Goal: Task Accomplishment & Management: Complete application form

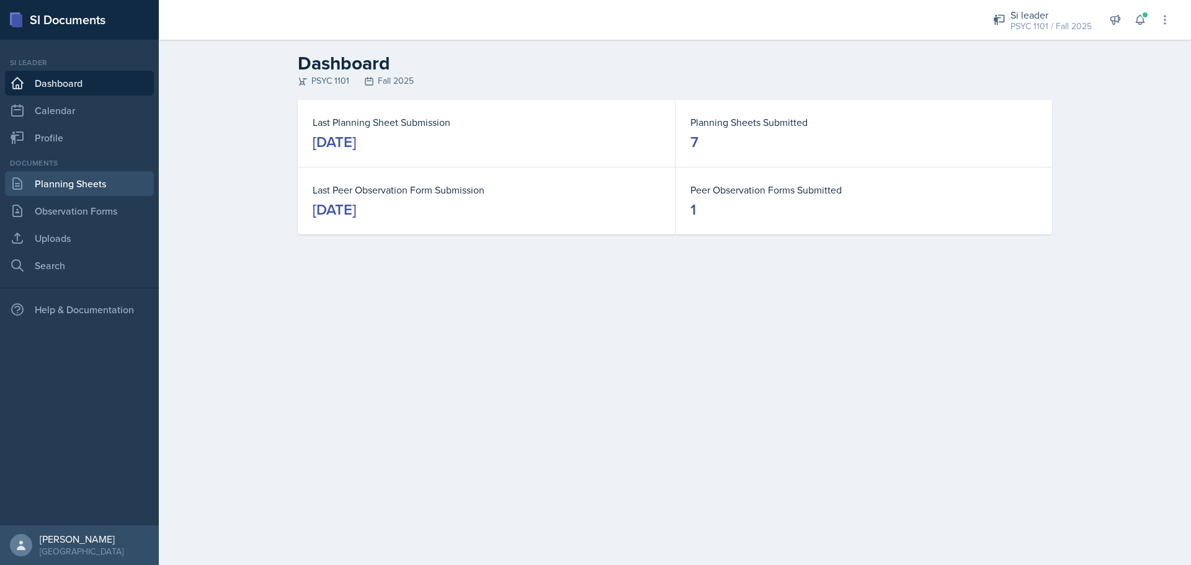
click at [118, 180] on link "Planning Sheets" at bounding box center [79, 183] width 149 height 25
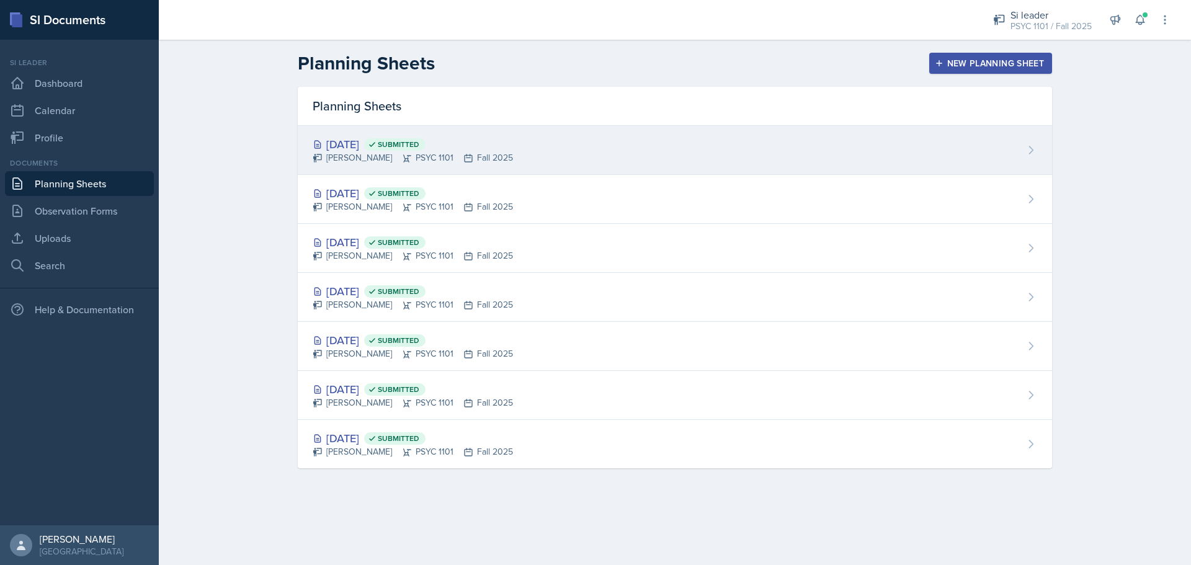
click at [447, 158] on div "[PERSON_NAME] PSYC 1101 Fall 2025" at bounding box center [413, 157] width 200 height 13
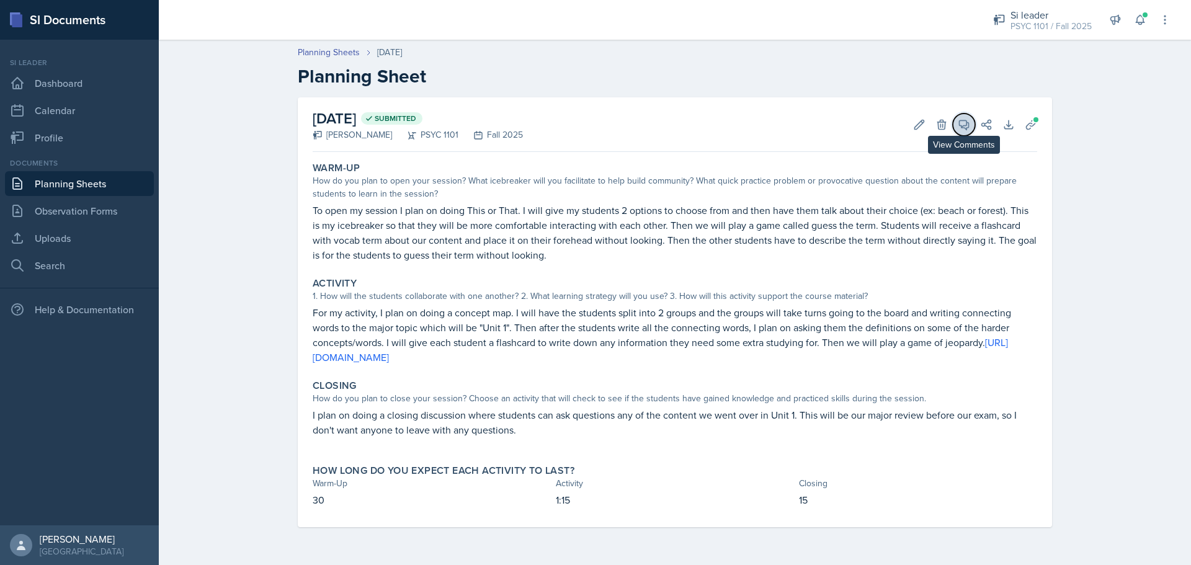
click at [967, 121] on span at bounding box center [968, 120] width 6 height 6
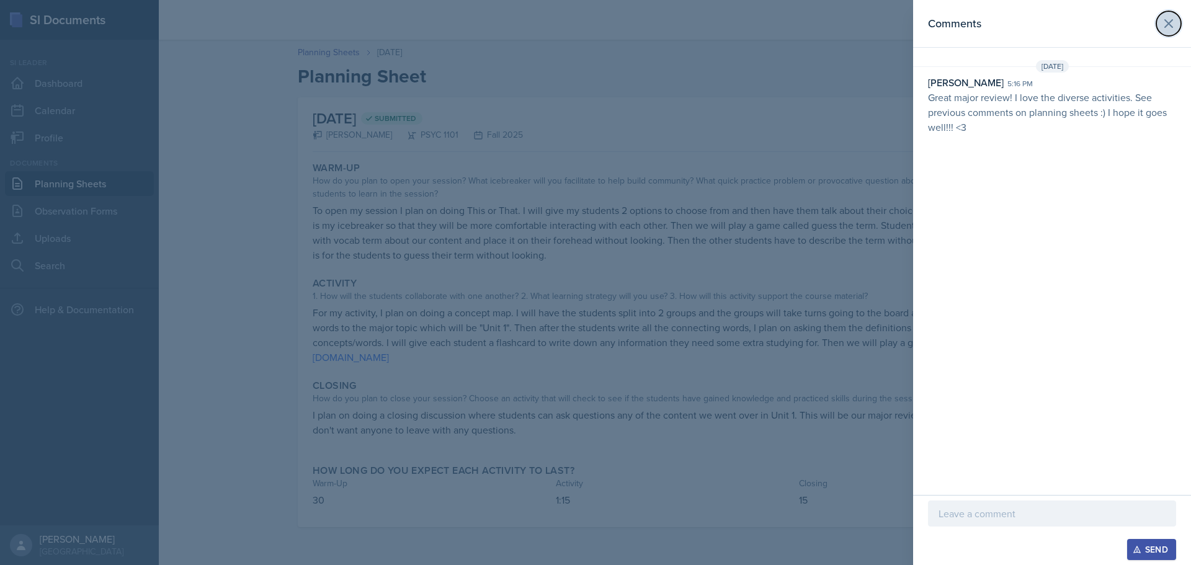
click at [1164, 25] on icon at bounding box center [1168, 23] width 15 height 15
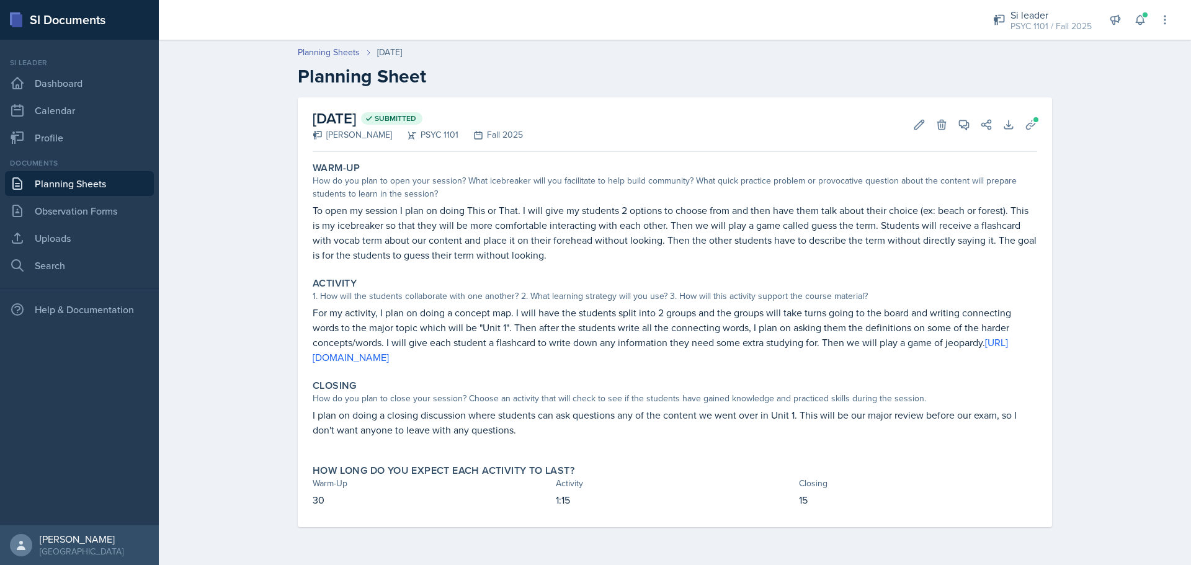
click at [128, 184] on link "Planning Sheets" at bounding box center [79, 183] width 149 height 25
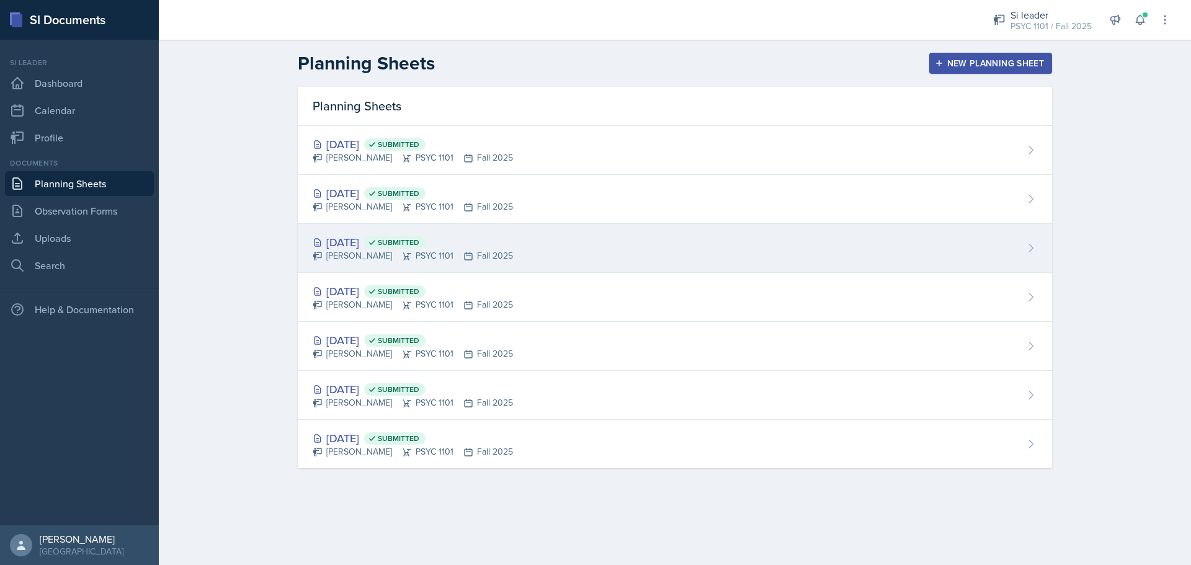
click at [469, 237] on div "[DATE] Submitted" at bounding box center [413, 242] width 200 height 17
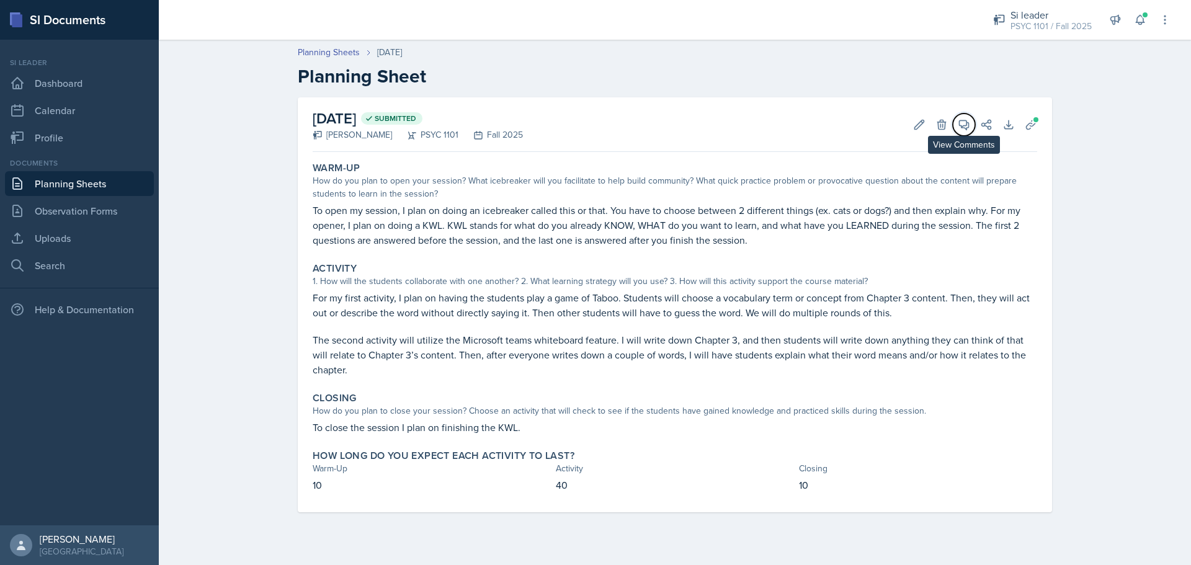
click at [963, 125] on icon at bounding box center [964, 124] width 12 height 12
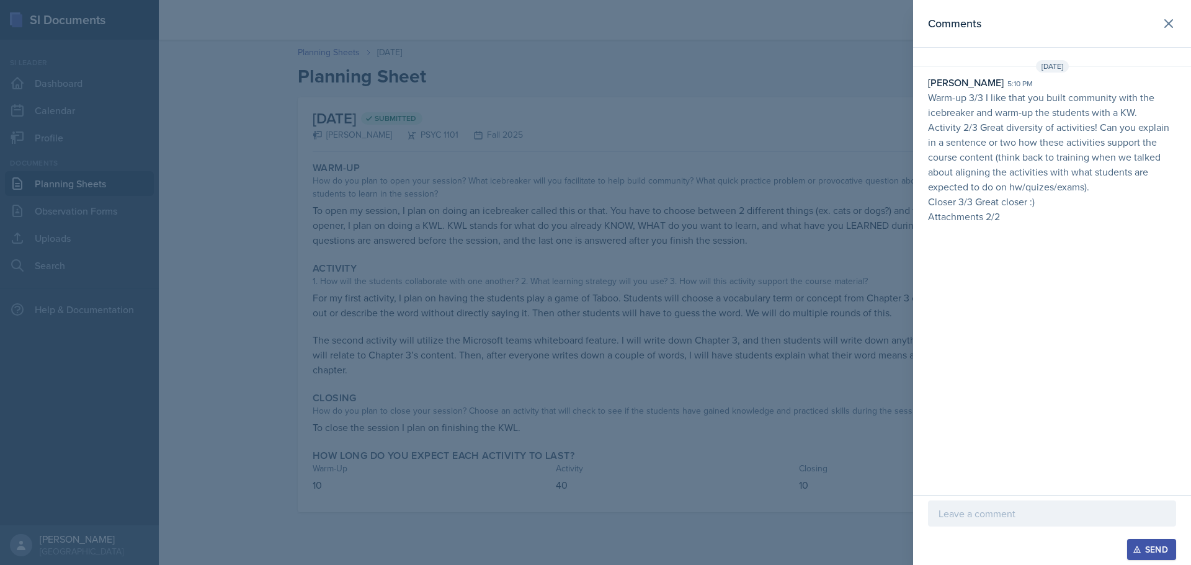
click at [811, 247] on div at bounding box center [595, 282] width 1191 height 565
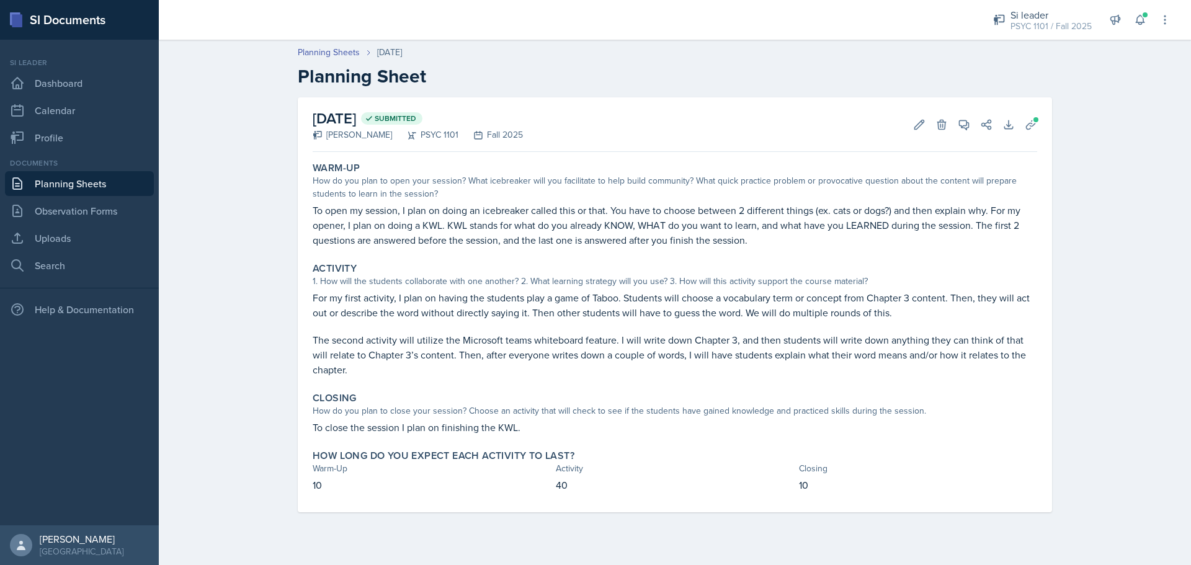
click at [122, 181] on link "Planning Sheets" at bounding box center [79, 183] width 149 height 25
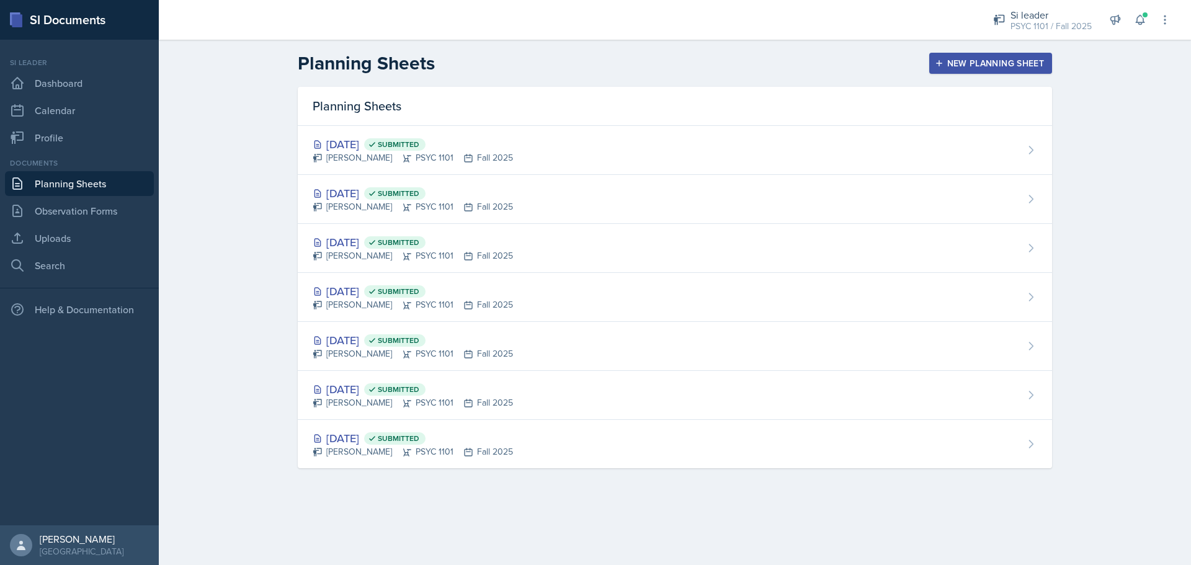
drag, startPoint x: 0, startPoint y: -75, endPoint x: 237, endPoint y: 144, distance: 322.6
click at [237, 144] on div "Planning Sheets New Planning Sheet Planning Sheets [DATE] Submitted [PERSON_NAM…" at bounding box center [675, 269] width 1032 height 458
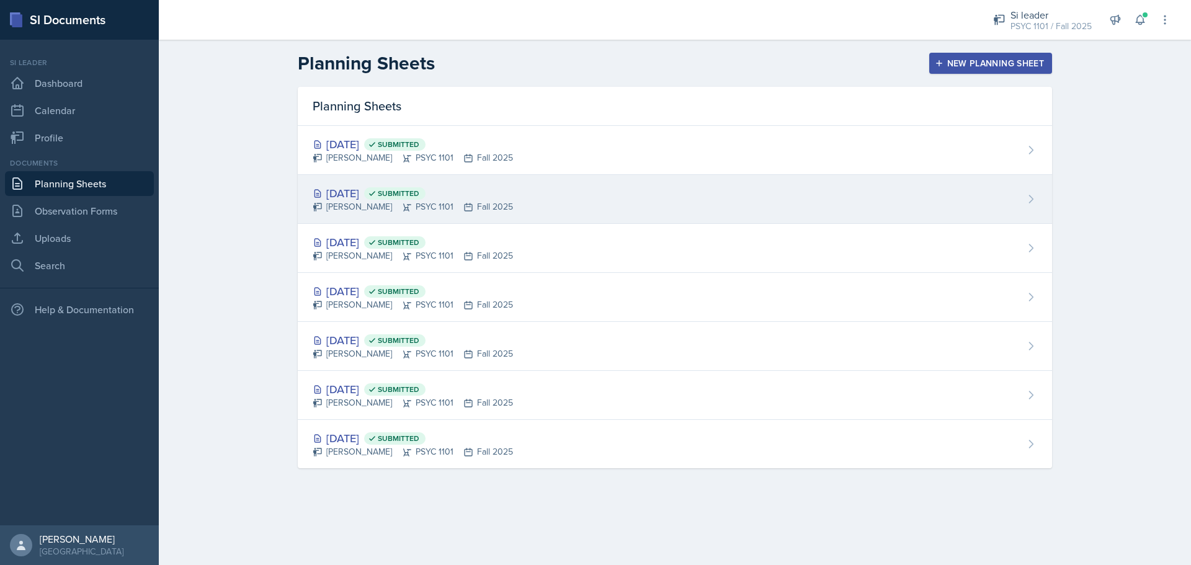
click at [470, 211] on div "[PERSON_NAME] PSYC 1101 Fall 2025" at bounding box center [413, 206] width 200 height 13
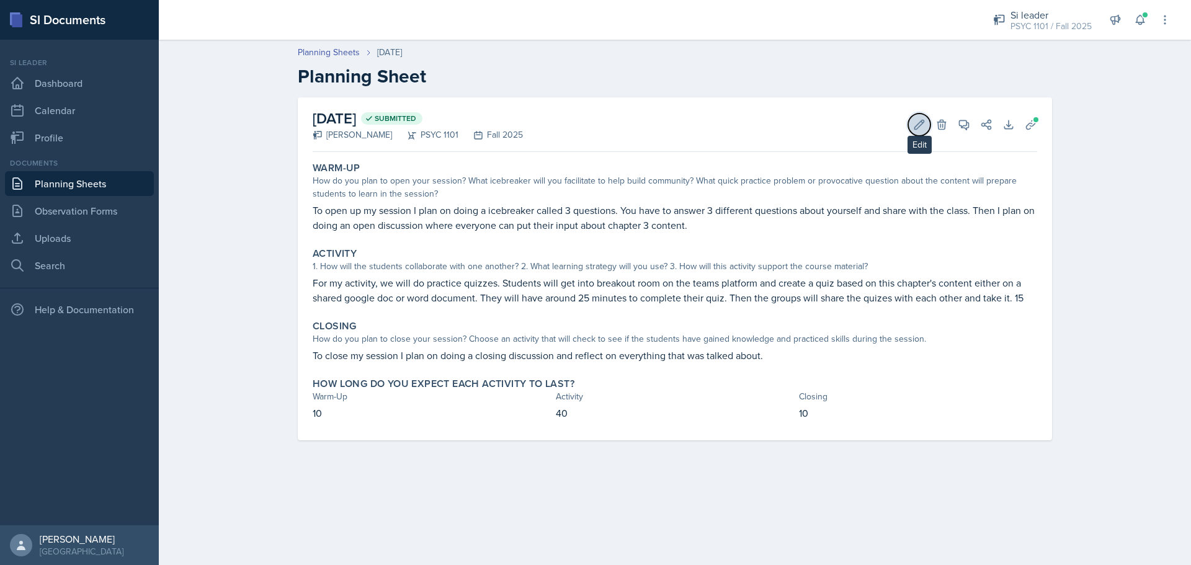
click at [914, 126] on icon at bounding box center [919, 124] width 12 height 12
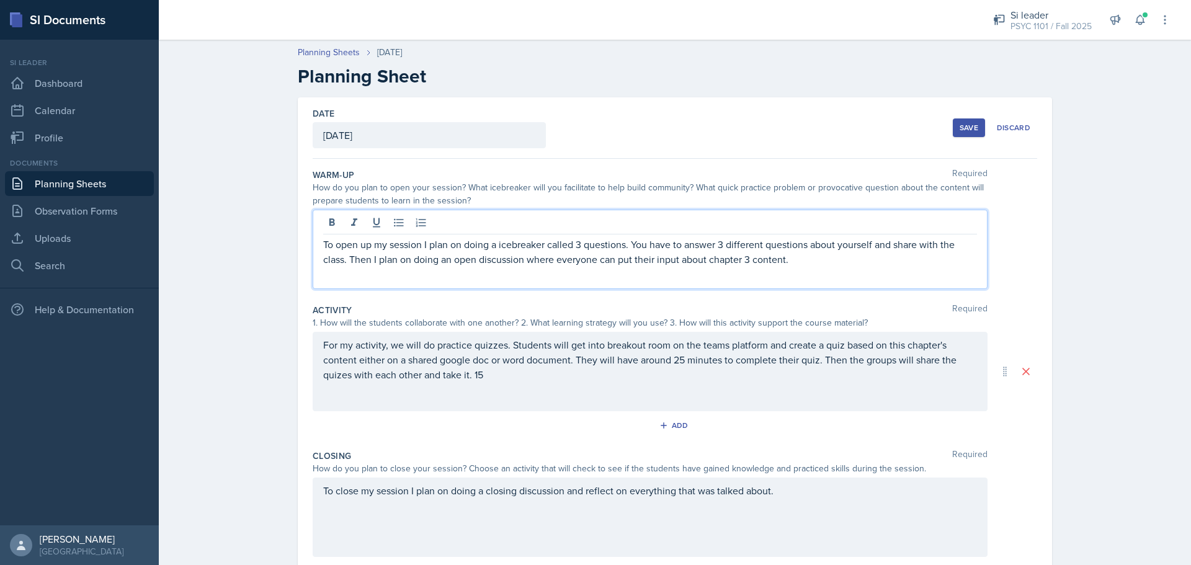
click at [853, 241] on p "To open up my session I plan on doing a icebreaker called 3 questions. You have…" at bounding box center [650, 252] width 654 height 30
click at [896, 265] on p "To open up my session, I plan on doing an icebreaker called 3 questions. You ha…" at bounding box center [650, 252] width 654 height 30
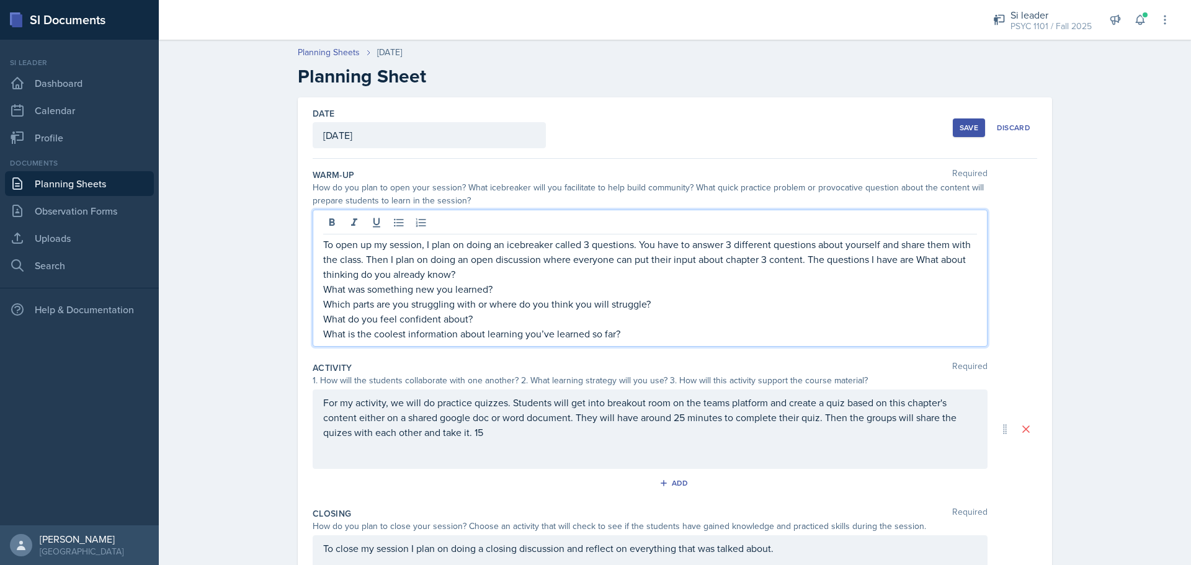
drag, startPoint x: 911, startPoint y: 260, endPoint x: 917, endPoint y: 279, distance: 20.2
click at [911, 260] on p "To open up my session, I plan on doing an icebreaker called 3 questions. You ha…" at bounding box center [650, 259] width 654 height 45
click at [923, 257] on p "To open up my session, I plan on doing an icebreaker called 3 questions. You ha…" at bounding box center [650, 252] width 654 height 30
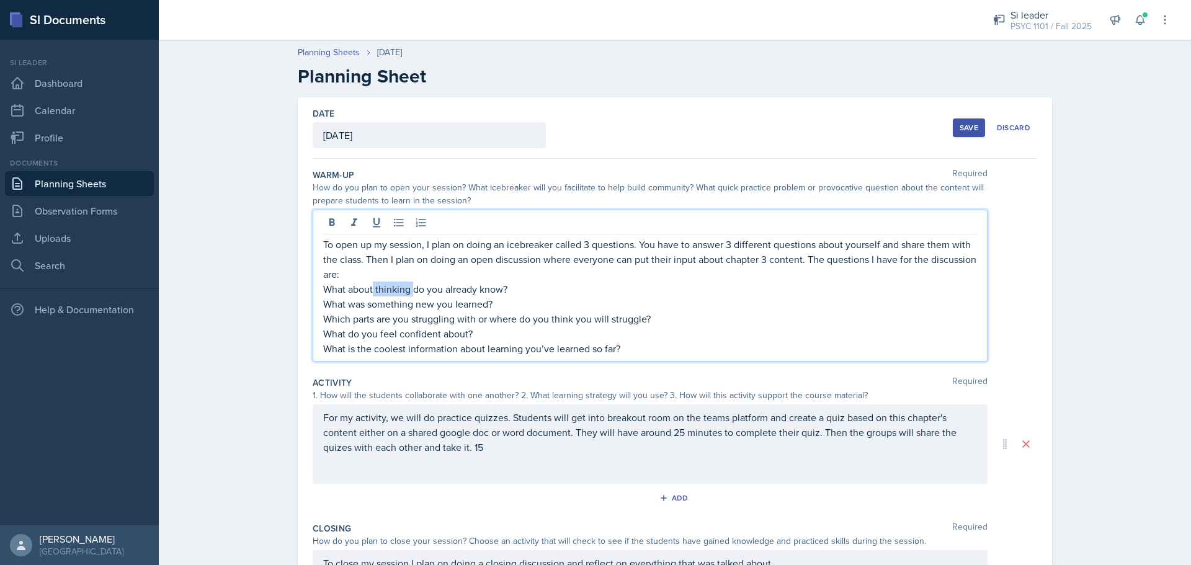
drag, startPoint x: 407, startPoint y: 292, endPoint x: 370, endPoint y: 295, distance: 37.3
click at [370, 295] on p "What about thinking do you already know?" at bounding box center [650, 289] width 654 height 15
click at [370, 291] on p "What aboutConsciousnessdo you already know?" at bounding box center [650, 289] width 654 height 15
click at [435, 288] on p "What about Consciousnessdo you already know?" at bounding box center [650, 289] width 654 height 15
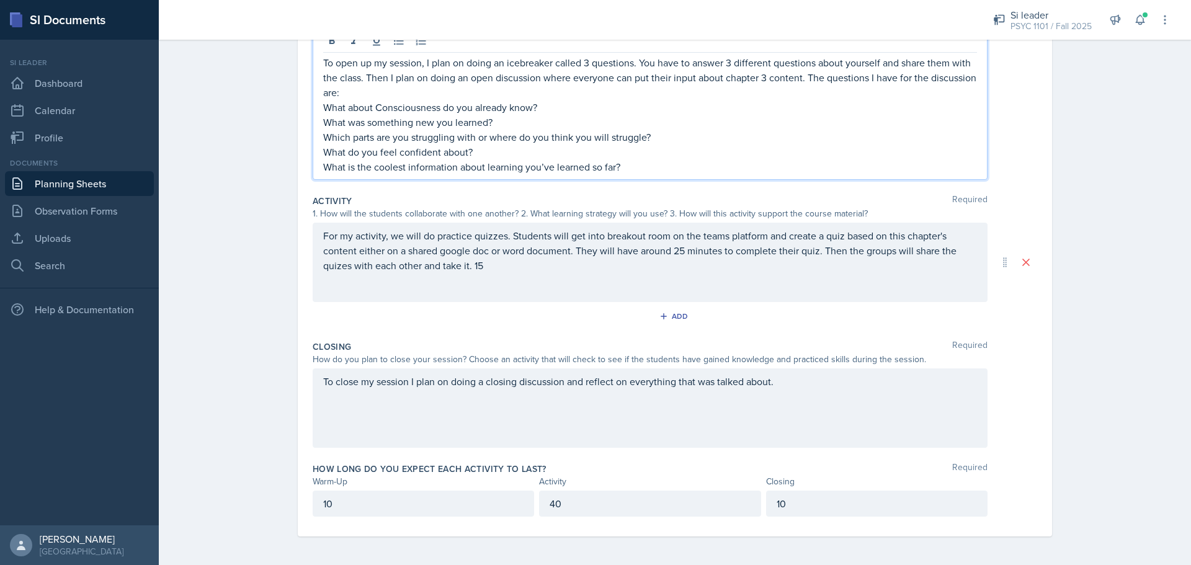
scroll to position [183, 0]
drag, startPoint x: 806, startPoint y: 376, endPoint x: 807, endPoint y: 382, distance: 6.2
click at [806, 376] on div "To close my session I plan on doing a closing discussion and reflect on everyth…" at bounding box center [650, 406] width 675 height 79
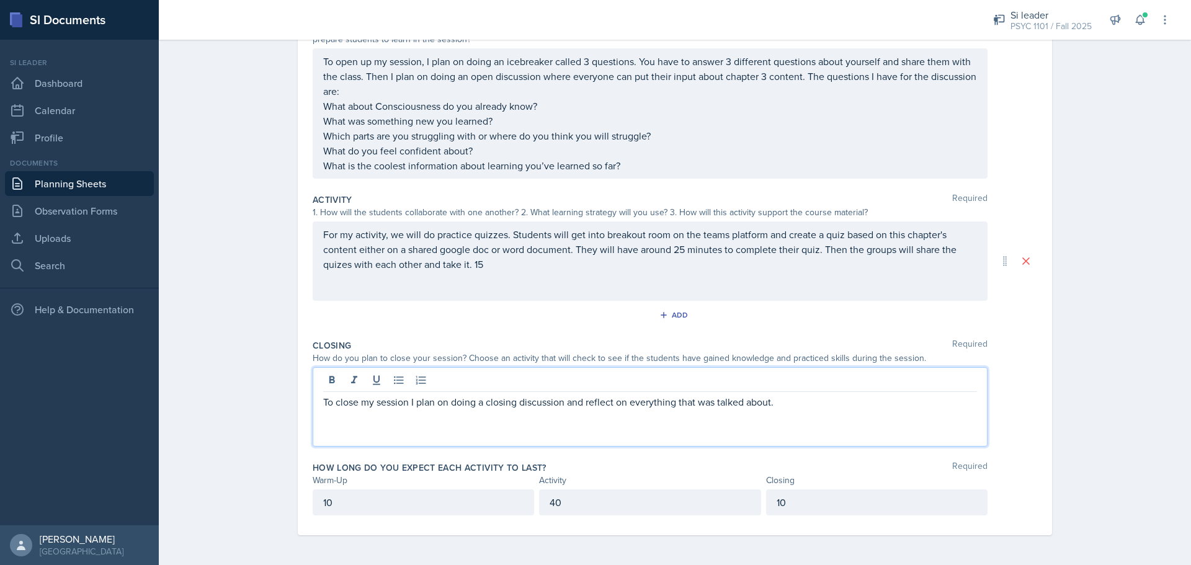
scroll to position [161, 0]
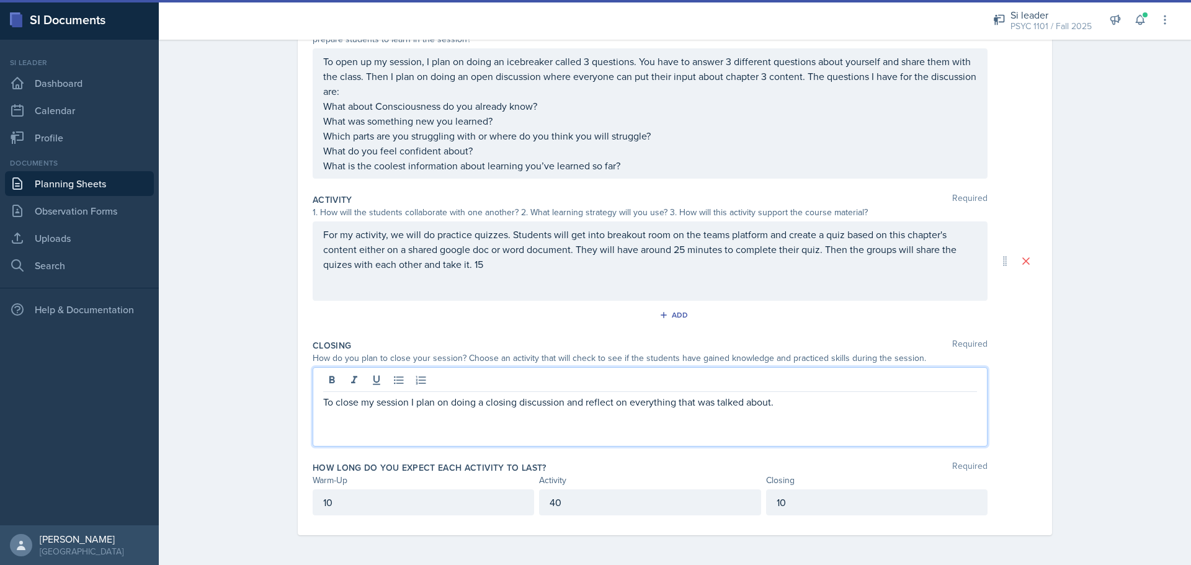
click at [318, 92] on div "To open up my session, I plan on doing an icebreaker called 3 questions. You ha…" at bounding box center [650, 113] width 675 height 130
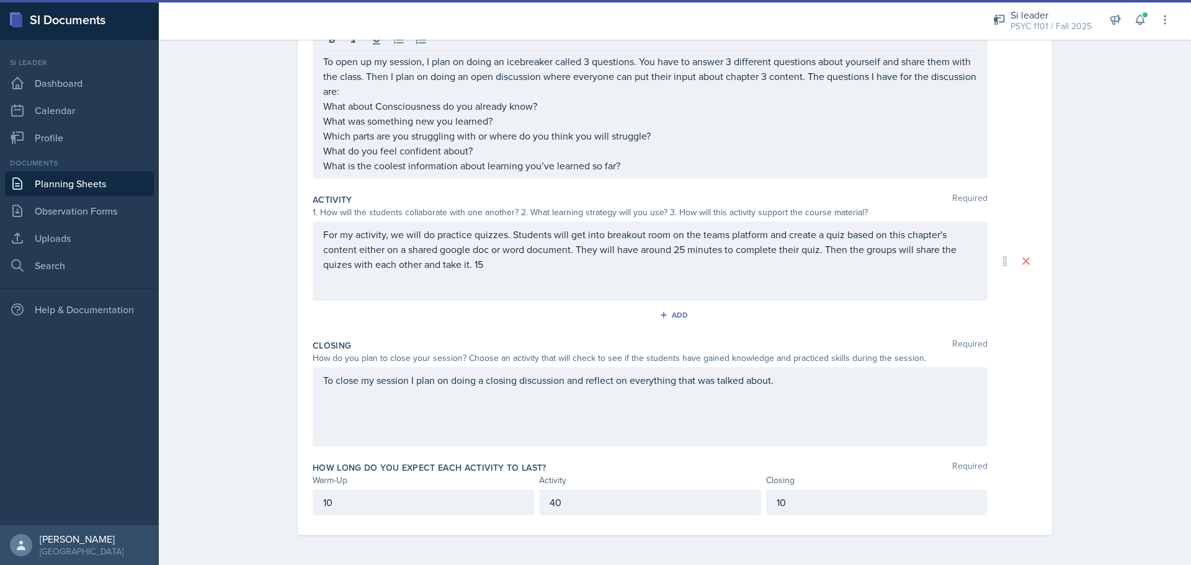
click at [318, 85] on div "To open up my session, I plan on doing an icebreaker called 3 questions. You ha…" at bounding box center [650, 103] width 675 height 152
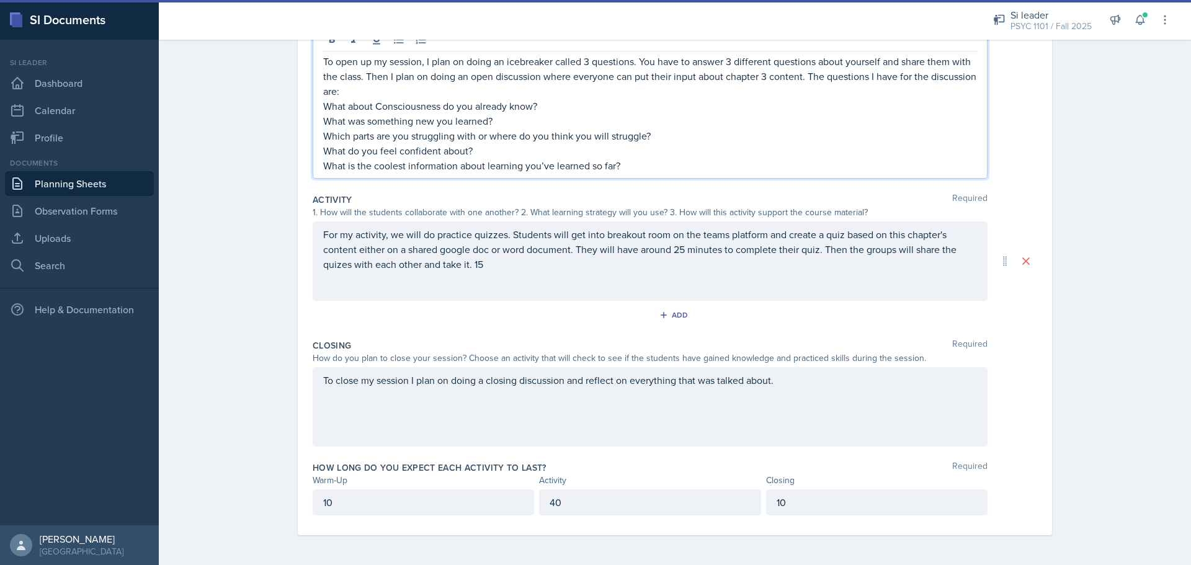
click at [323, 97] on p "To open up my session, I plan on doing an icebreaker called 3 questions. You ha…" at bounding box center [650, 76] width 654 height 45
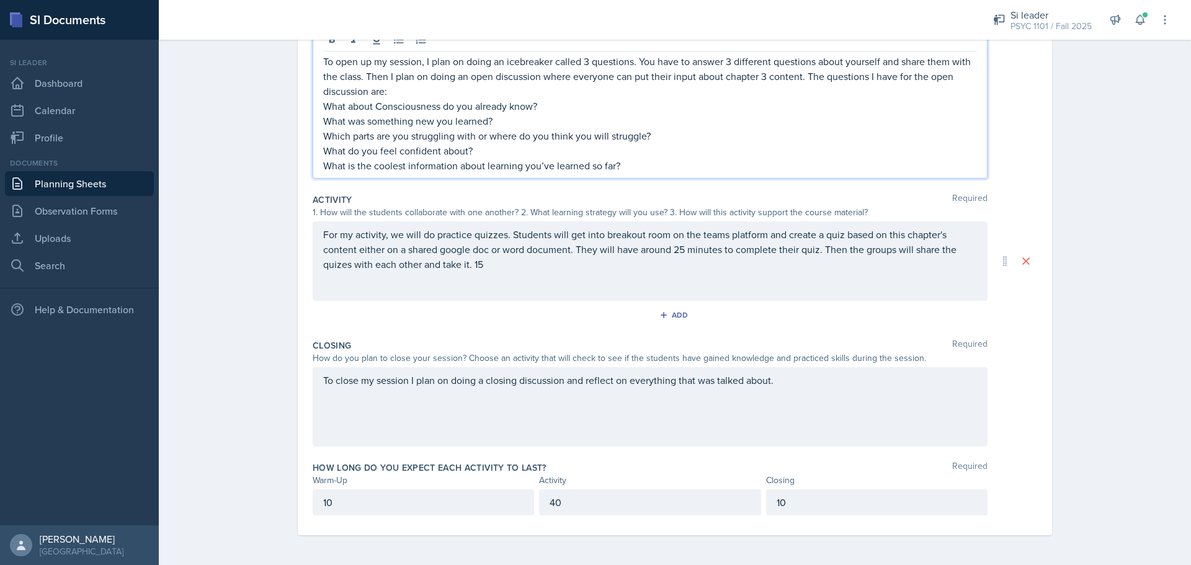
drag, startPoint x: 802, startPoint y: 72, endPoint x: 812, endPoint y: 92, distance: 22.5
click at [812, 92] on p "To open up my session, I plan on doing an icebreaker called 3 questions. You ha…" at bounding box center [650, 76] width 654 height 45
copy p "The questions I have for the open discussion are:"
click at [809, 394] on div "To close my session I plan on doing a closing discussion and reflect on everyth…" at bounding box center [650, 406] width 675 height 79
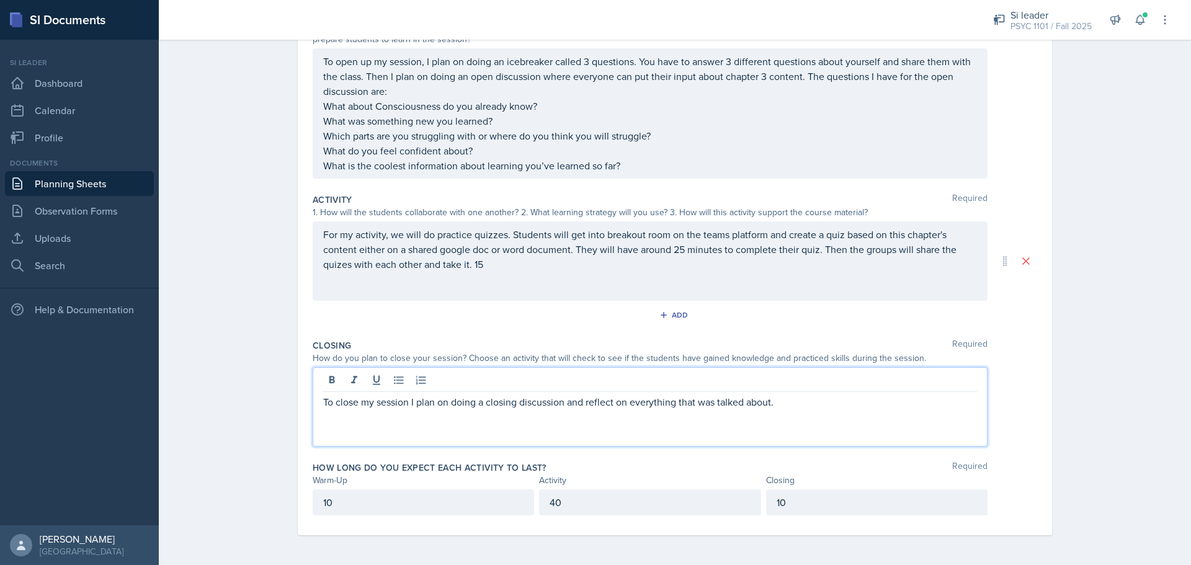
scroll to position [161, 0]
drag, startPoint x: 916, startPoint y: 405, endPoint x: 904, endPoint y: 407, distance: 12.5
click at [904, 407] on p "To close my session I plan on doing a closing discussion and reflect on everyth…" at bounding box center [650, 409] width 654 height 30
click at [923, 404] on p "To close my session I plan on doing a closing discussion and reflect on everyth…" at bounding box center [650, 409] width 654 height 30
click at [911, 407] on p "To close my session I plan on doing a closing discussion and reflect on everyth…" at bounding box center [650, 409] width 654 height 30
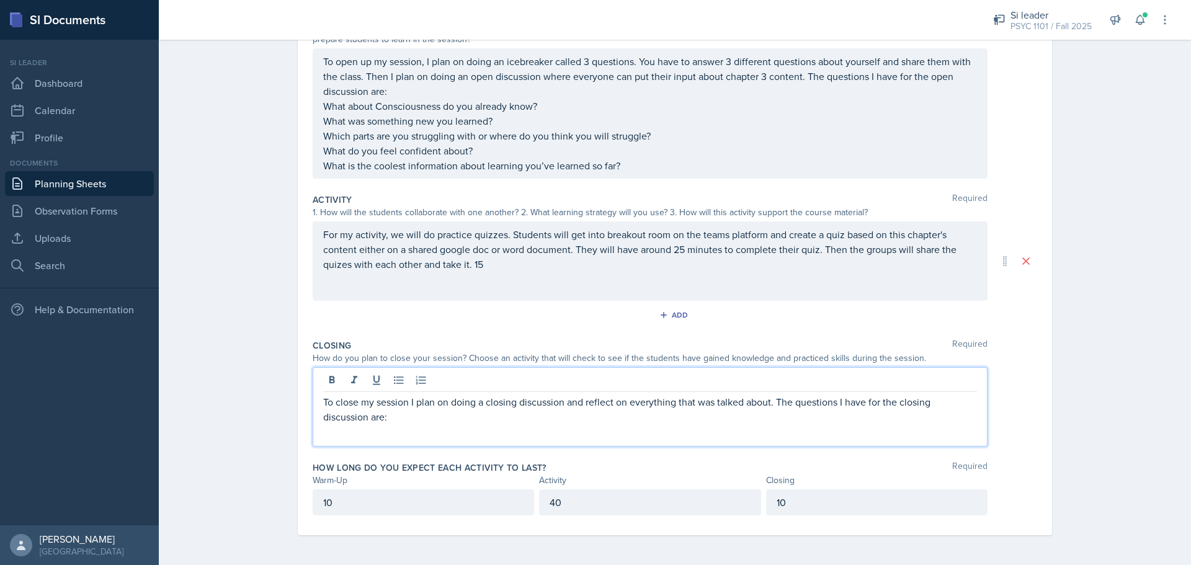
click at [445, 437] on div "To close my session I plan on doing a closing discussion and reflect on everyth…" at bounding box center [650, 406] width 675 height 79
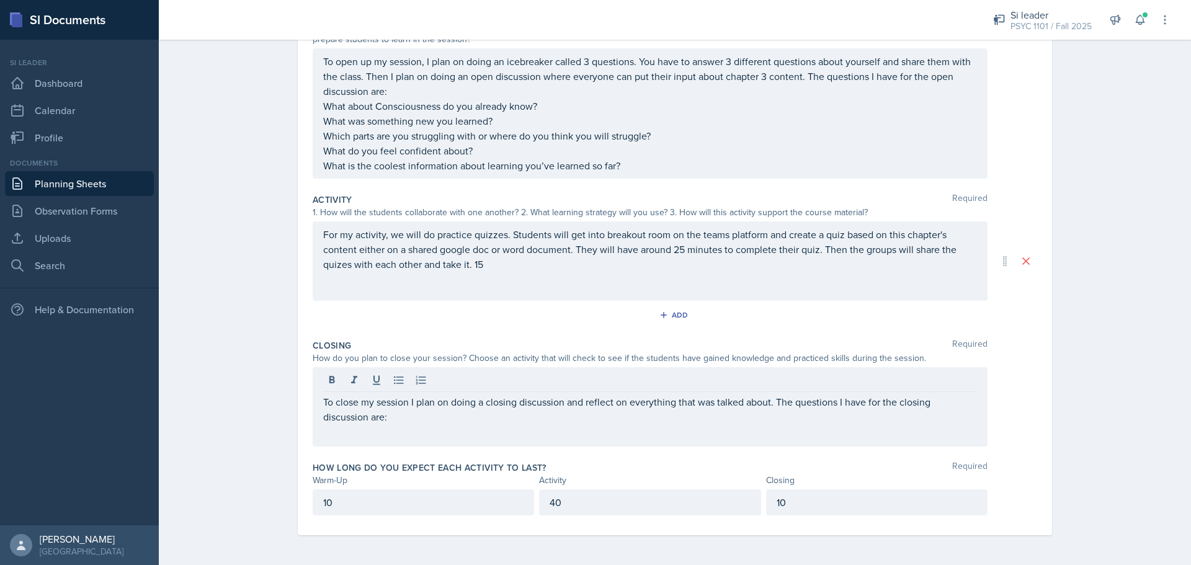
click at [426, 429] on div "To close my session I plan on doing a closing discussion and reflect on everyth…" at bounding box center [650, 406] width 675 height 79
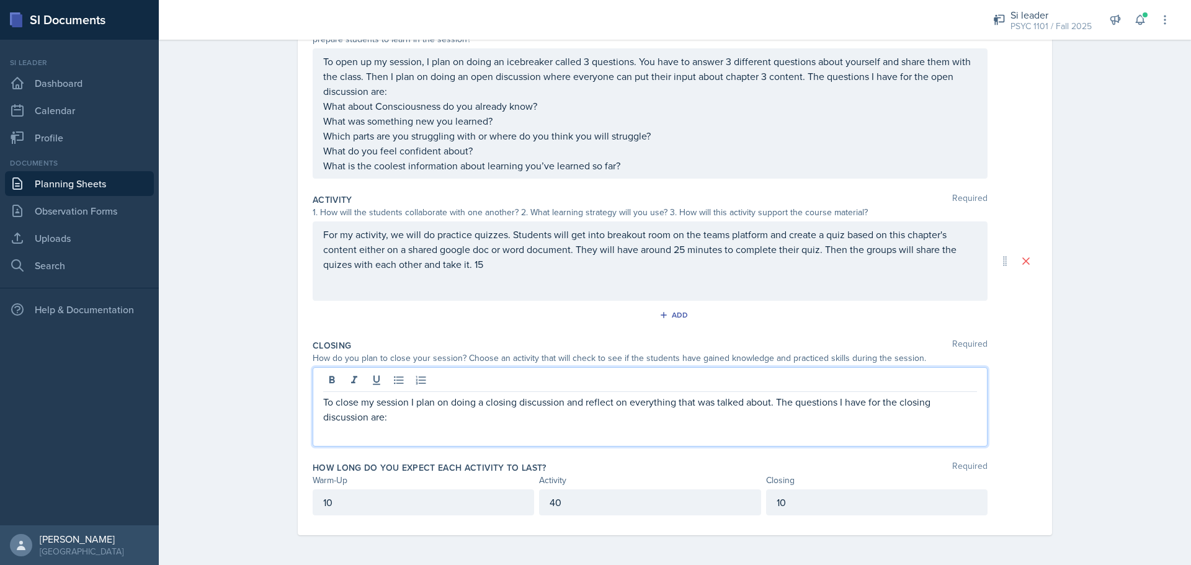
click at [427, 424] on div "To close my session I plan on doing a closing discussion and reflect on everyth…" at bounding box center [650, 406] width 675 height 79
click at [394, 412] on p "To close my session I plan on doing a closing discussion and reflect on everyth…" at bounding box center [650, 409] width 654 height 30
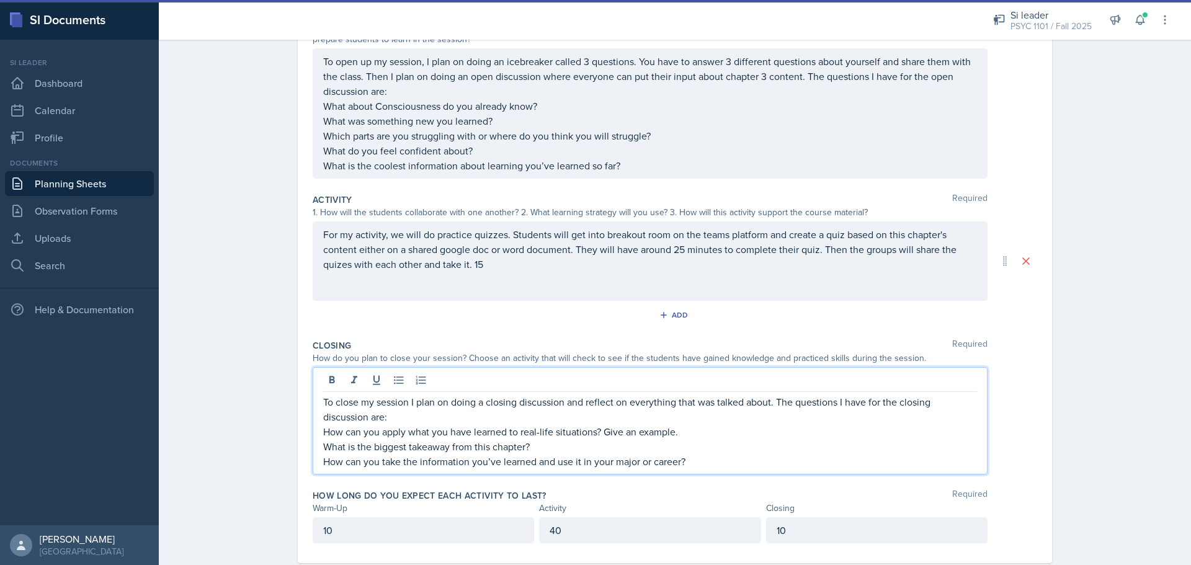
click at [1038, 398] on div "Date [DATE] [DATE] 31 1 2 3 4 5 6 7 8 9 10 11 12 13 14 15 16 17 18 19 20 21 22 …" at bounding box center [675, 249] width 754 height 627
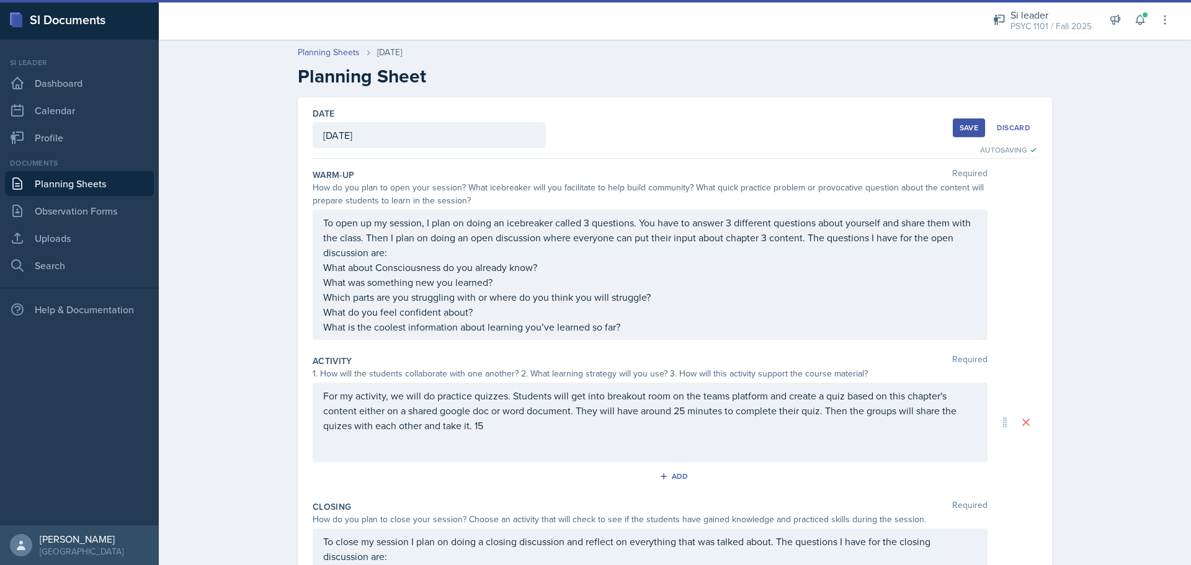
scroll to position [62, 0]
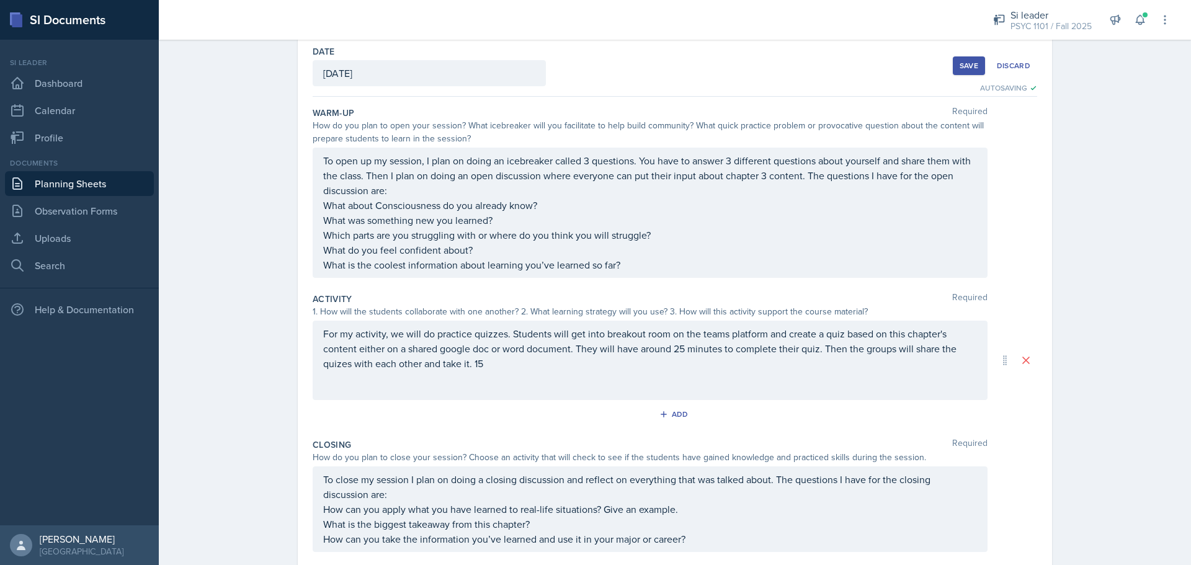
click at [969, 66] on div "Save" at bounding box center [968, 66] width 19 height 10
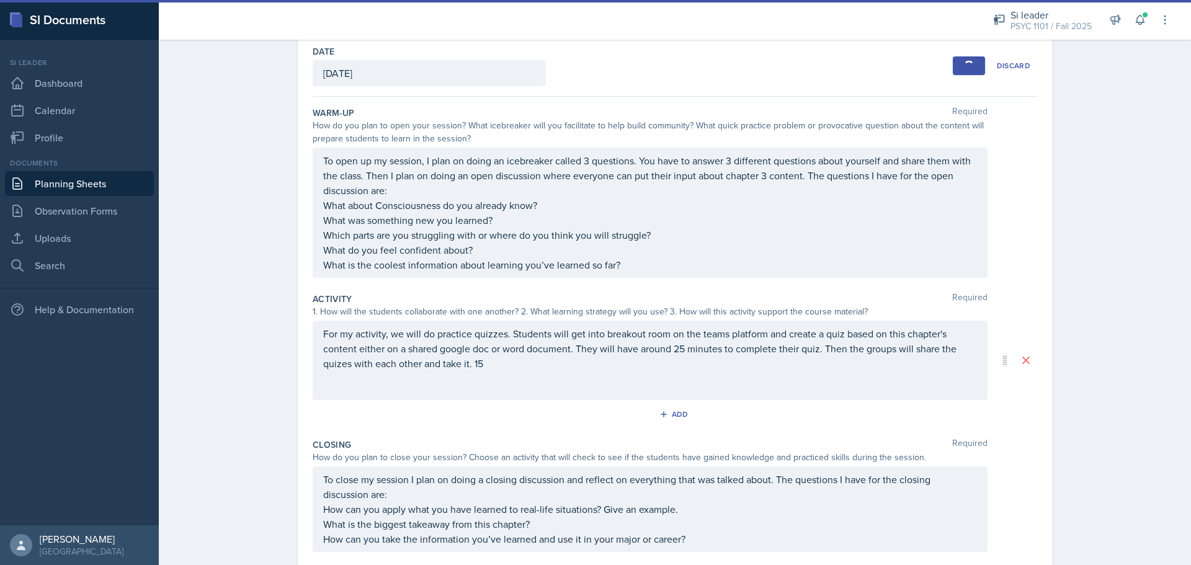
scroll to position [24, 0]
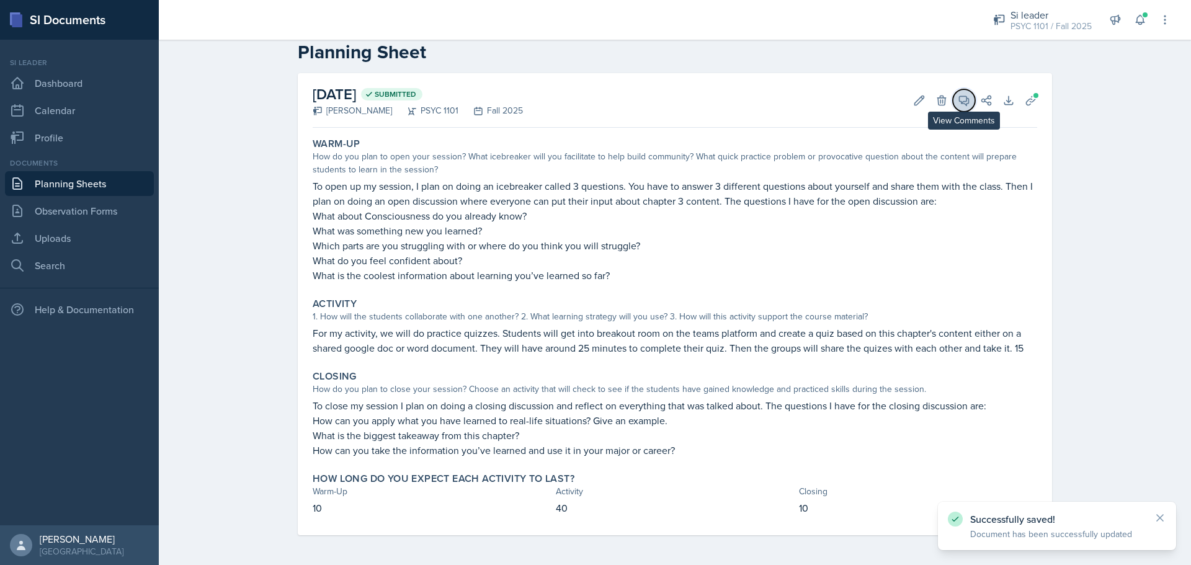
click at [953, 99] on button "View Comments" at bounding box center [964, 100] width 22 height 22
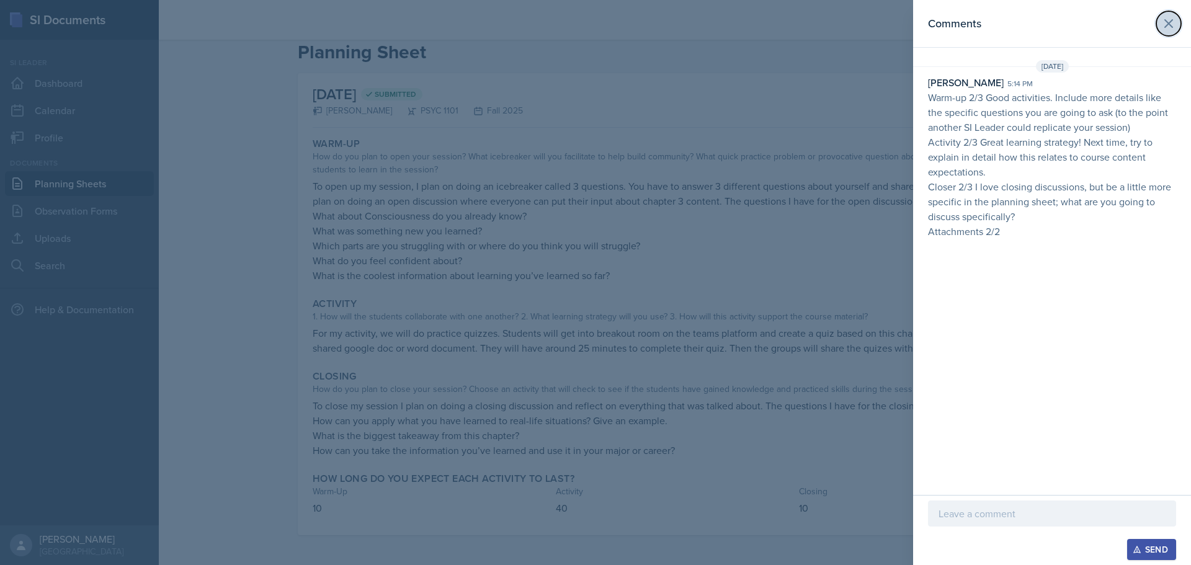
click at [1171, 26] on icon at bounding box center [1168, 23] width 7 height 7
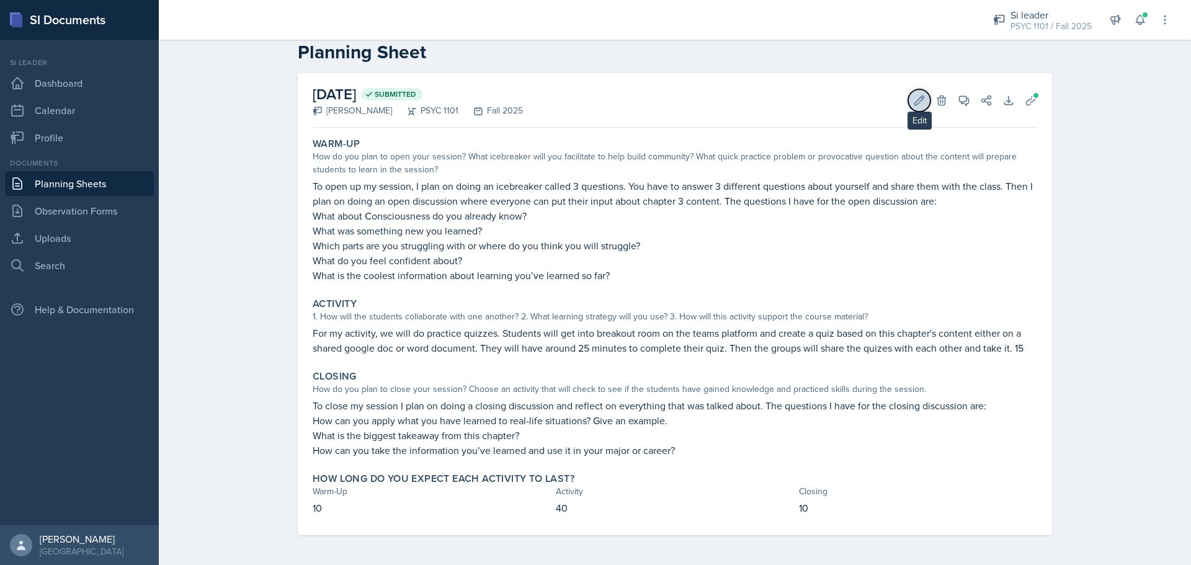
click at [908, 105] on button "Edit" at bounding box center [919, 100] width 22 height 22
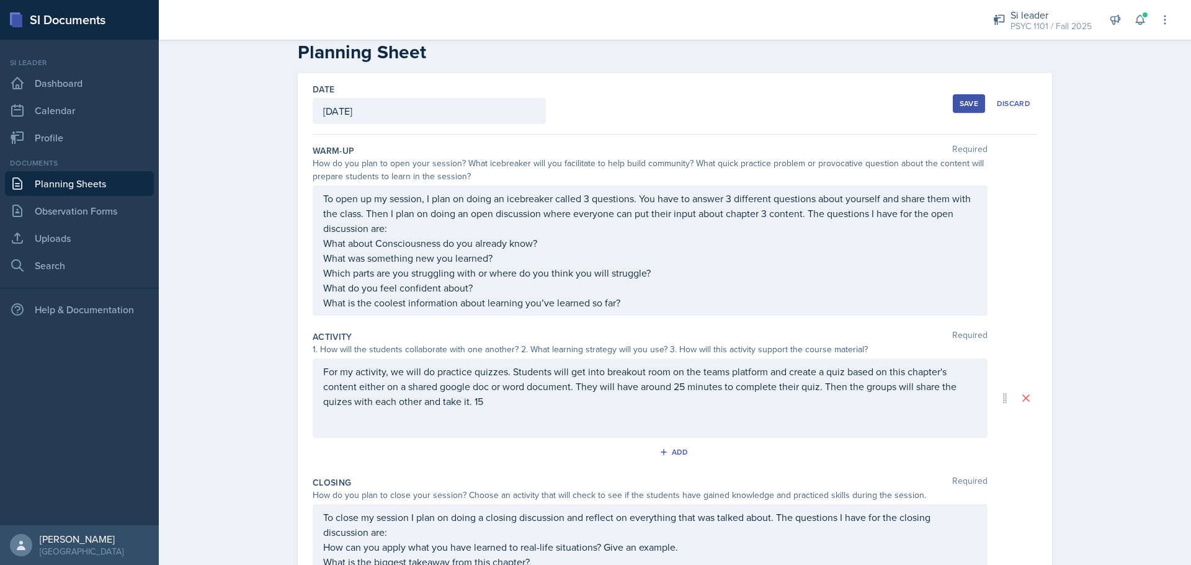
click at [494, 407] on p "For my activity, we will do practice quizzes. Students will get into breakout r…" at bounding box center [650, 386] width 654 height 45
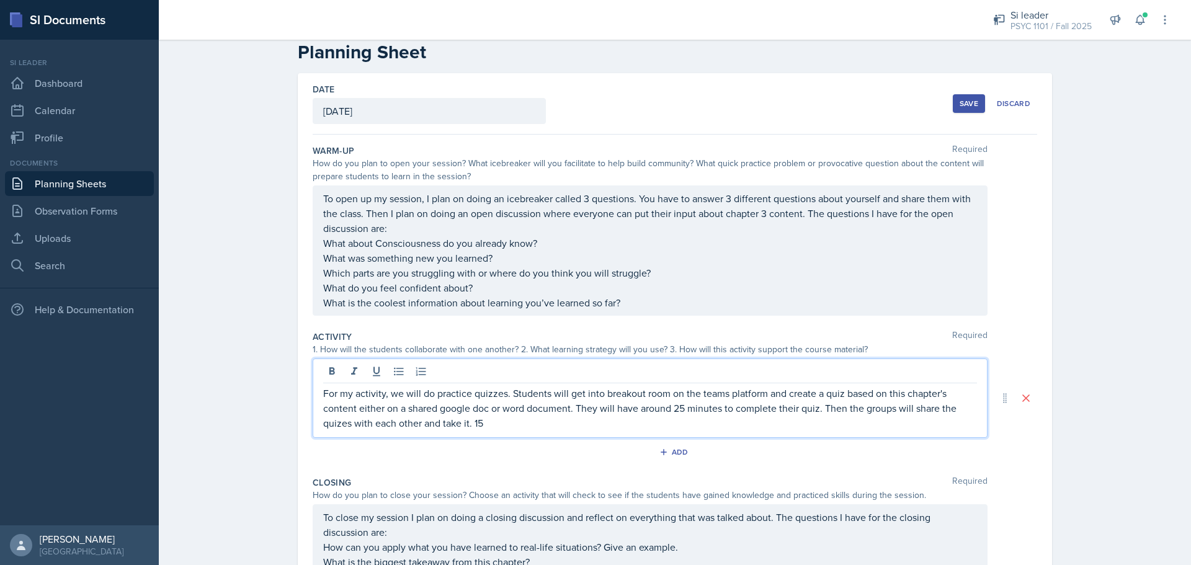
click at [471, 432] on div "For my activity, we will do practice quizzes. Students will get into breakout r…" at bounding box center [650, 397] width 675 height 79
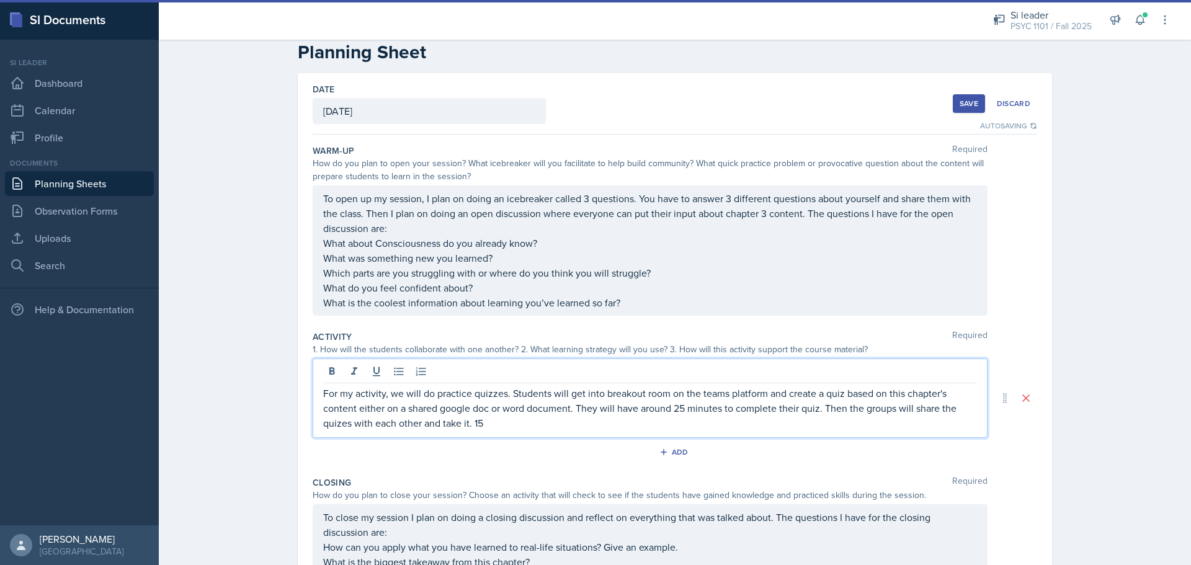
click at [468, 434] on div "For my activity, we will do practice quizzes. Students will get into breakout r…" at bounding box center [650, 397] width 675 height 79
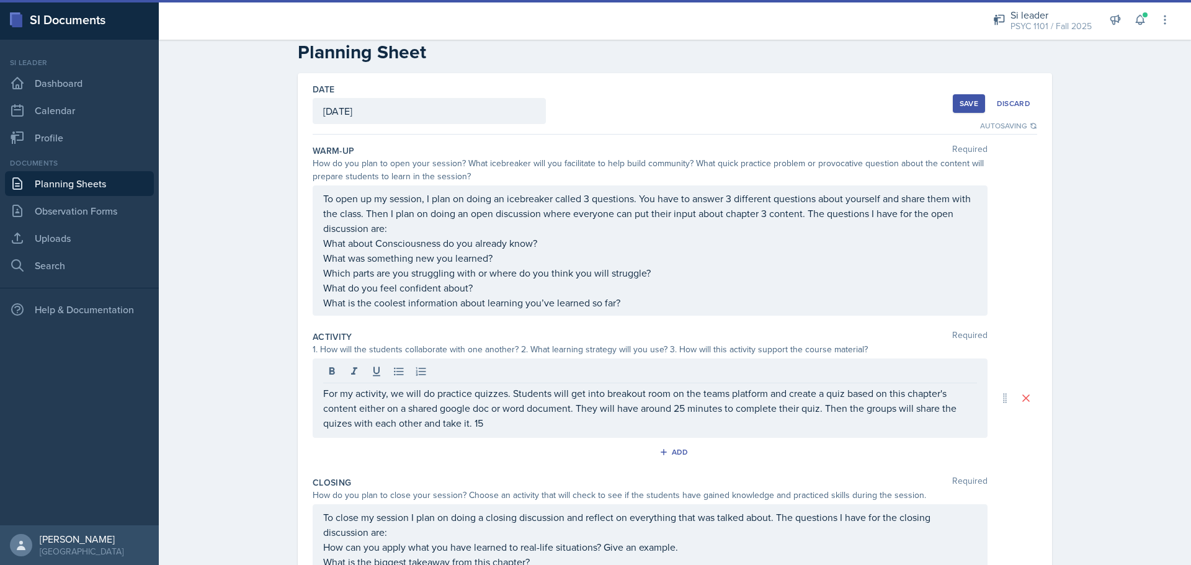
click at [471, 433] on div "For my activity, we will do practice quizzes. Students will get into breakout r…" at bounding box center [650, 397] width 675 height 79
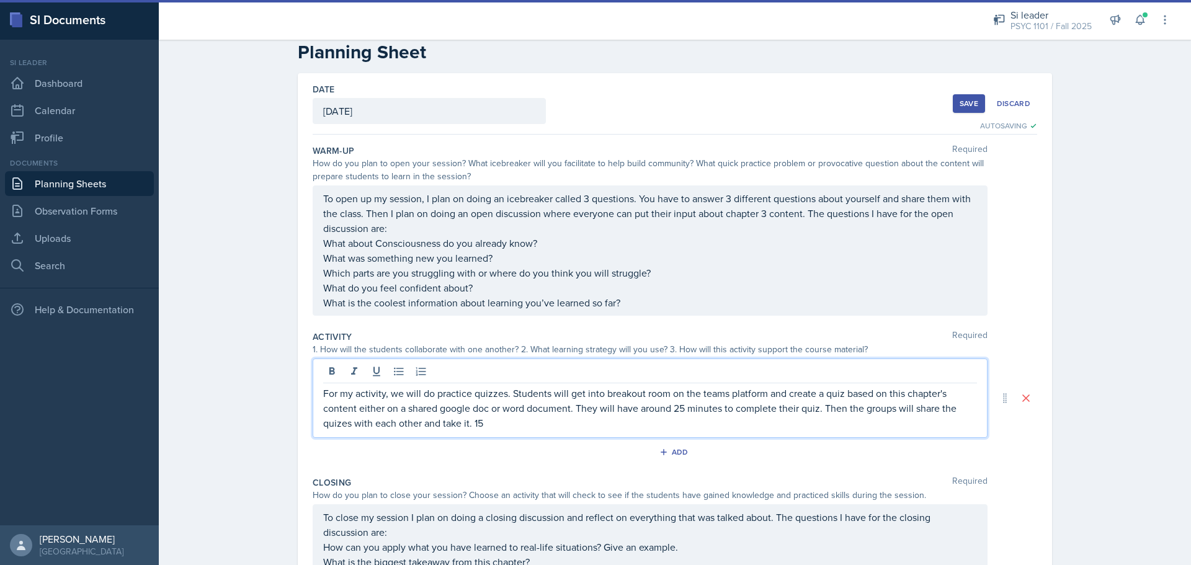
click at [469, 416] on p "For my activity, we will do practice quizzes. Students will get into breakout r…" at bounding box center [650, 408] width 654 height 45
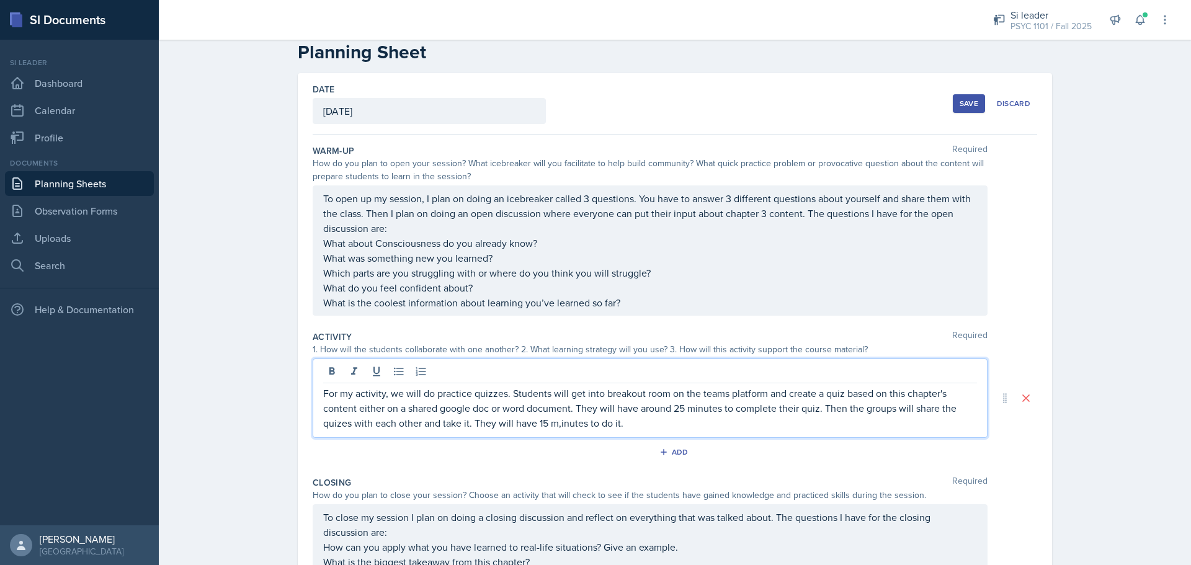
click at [572, 436] on div "For my activity, we will do practice quizzes. Students will get into breakout r…" at bounding box center [650, 397] width 675 height 79
click at [561, 429] on p "For my activity, we will do practice quizzes. Students will get into breakout r…" at bounding box center [650, 408] width 654 height 45
click at [646, 427] on p "For my activity, we will do practice quizzes. Students will get into a breakout…" at bounding box center [650, 408] width 654 height 45
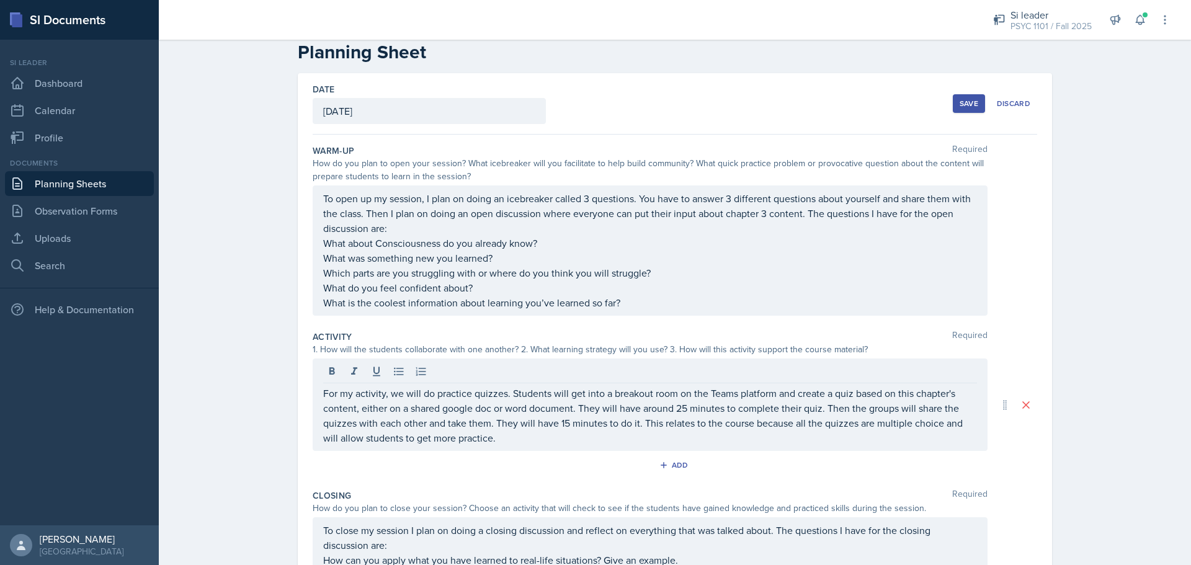
click at [1134, 389] on div "Planning Sheets [DATE] Planning Sheet Date [DATE] [DATE] 31 1 2 3 4 5 6 7 8 9 1…" at bounding box center [675, 365] width 1032 height 712
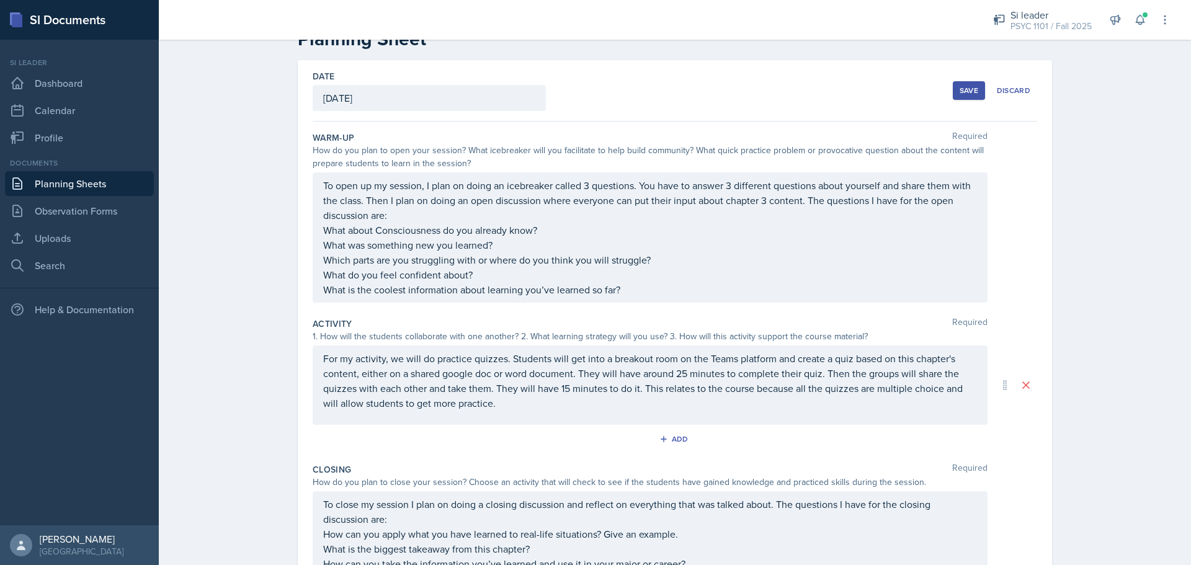
scroll to position [0, 0]
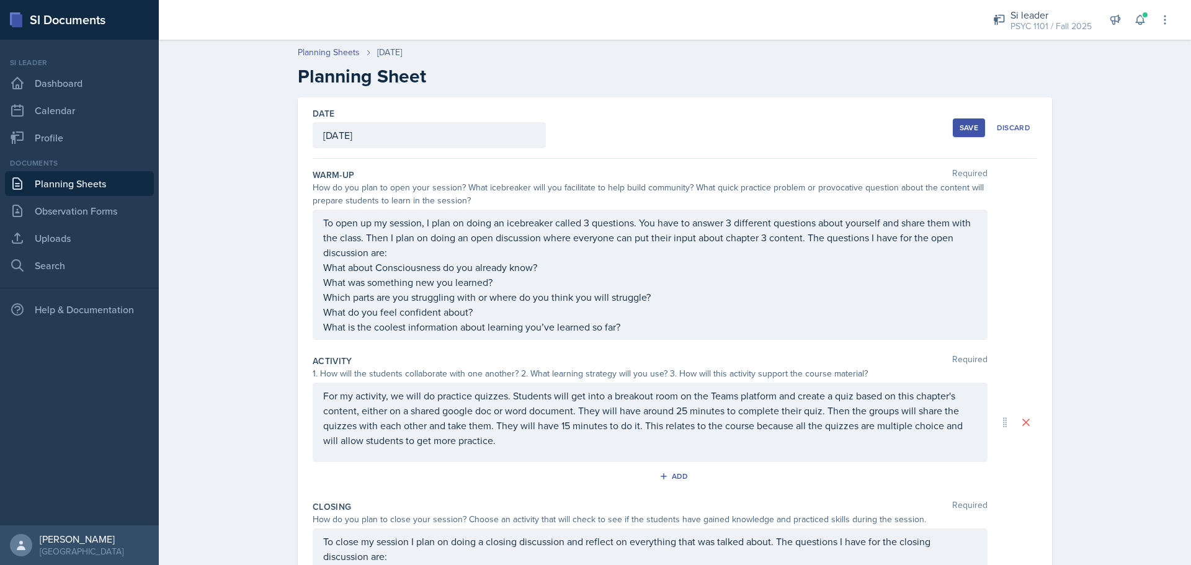
click at [961, 129] on div "Save" at bounding box center [968, 128] width 19 height 10
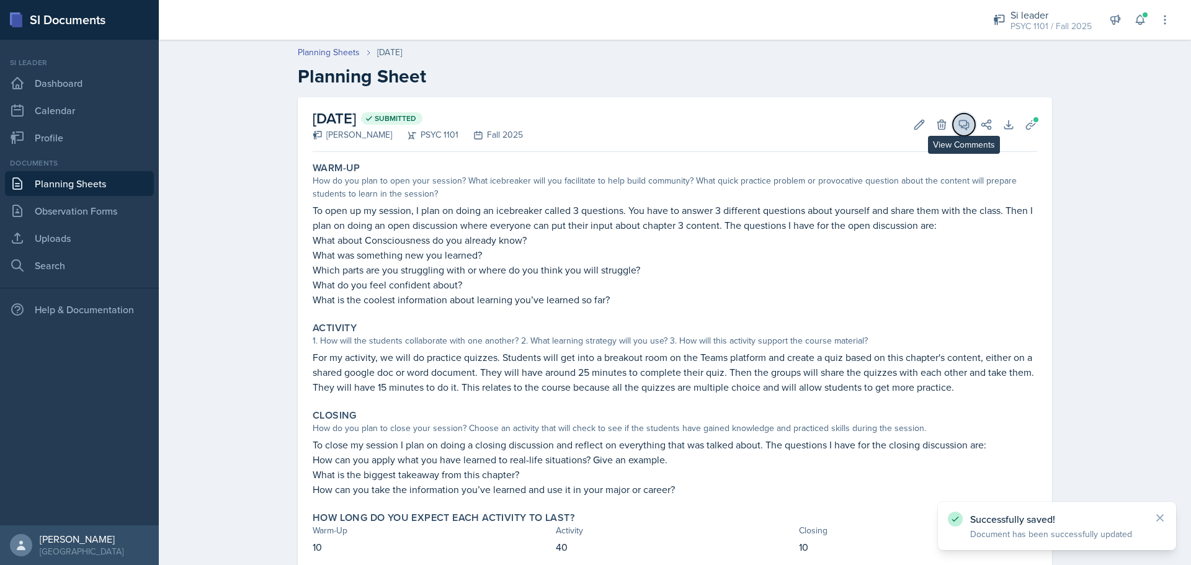
click at [959, 127] on icon at bounding box center [963, 124] width 9 height 9
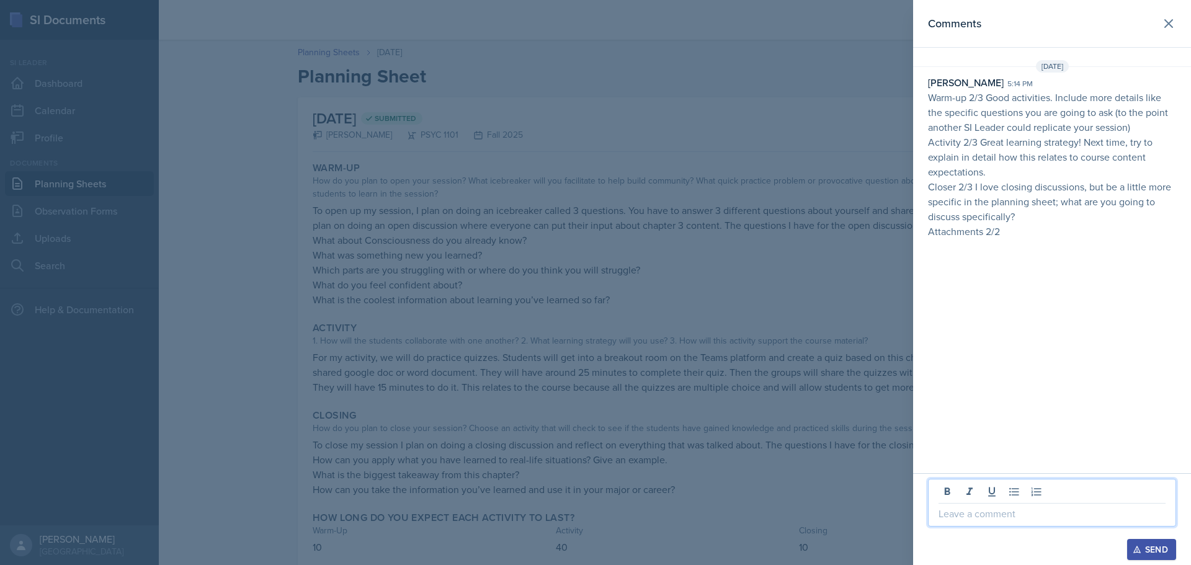
click at [1042, 520] on p at bounding box center [1051, 513] width 227 height 15
click at [943, 517] on p "thank you, i made the adjustments" at bounding box center [1051, 513] width 227 height 15
click at [993, 511] on p "Thank you, i made the adjustments" at bounding box center [1051, 513] width 227 height 15
click at [1146, 554] on div "Send" at bounding box center [1151, 550] width 33 height 10
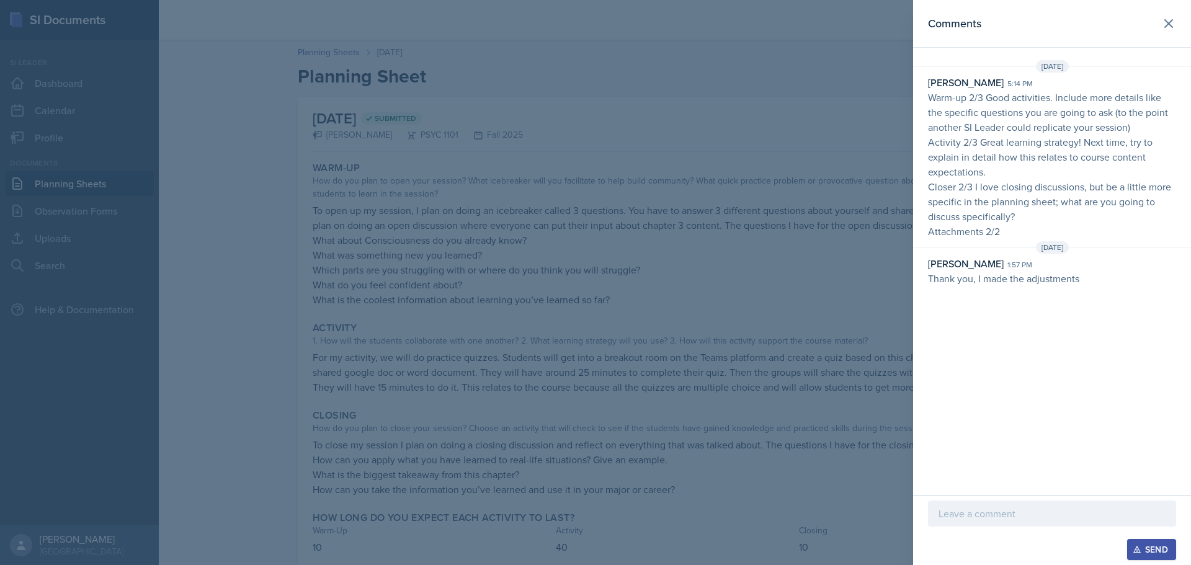
click at [853, 251] on div at bounding box center [595, 282] width 1191 height 565
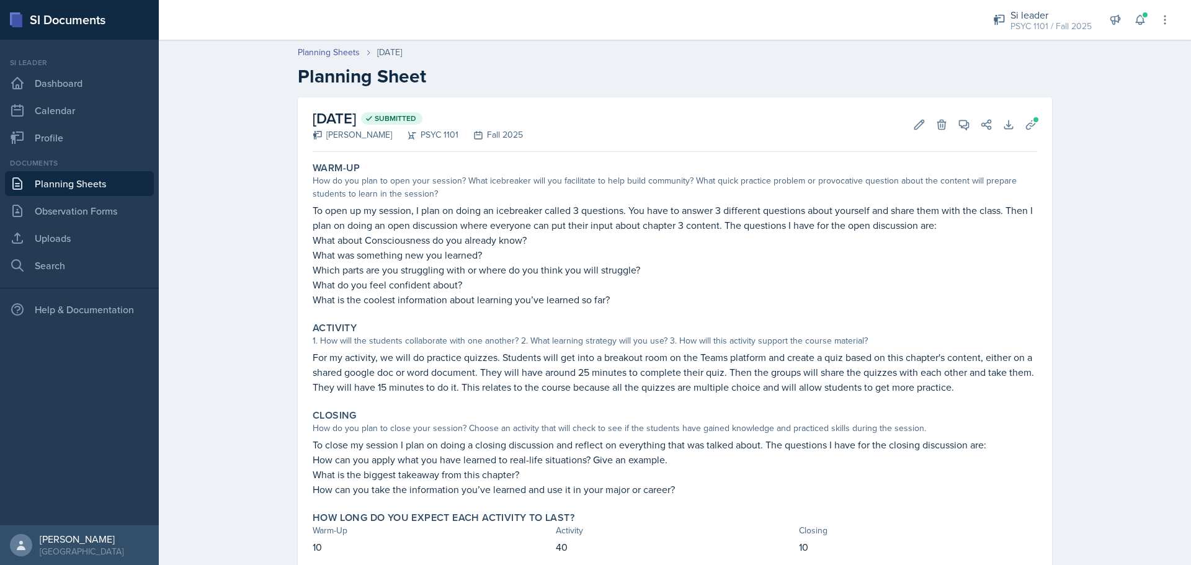
click at [83, 184] on link "Planning Sheets" at bounding box center [79, 183] width 149 height 25
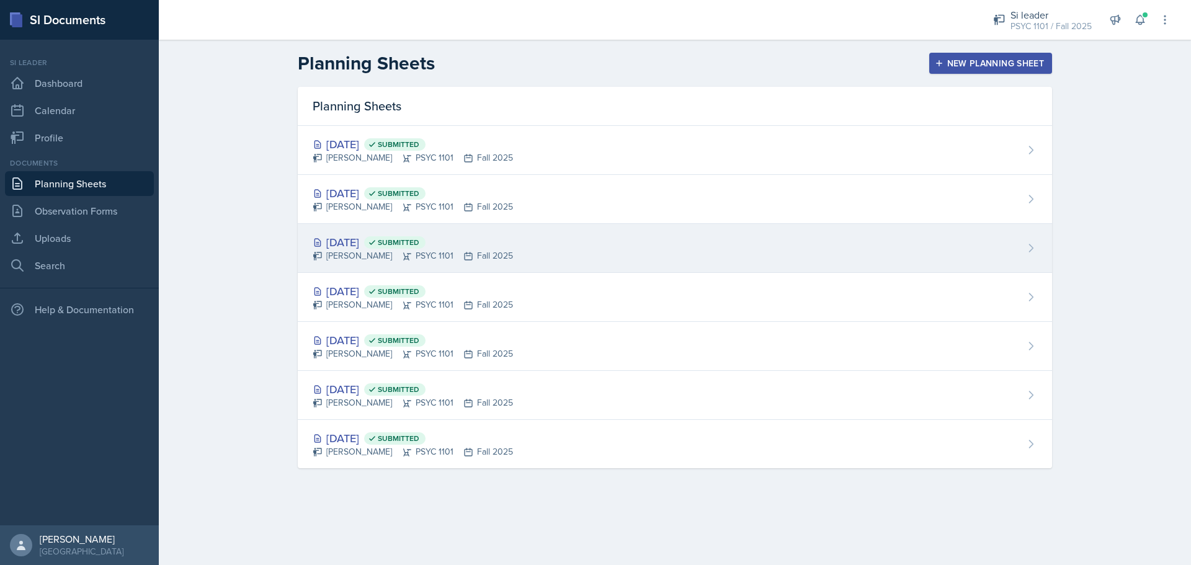
click at [376, 238] on icon at bounding box center [372, 242] width 9 height 9
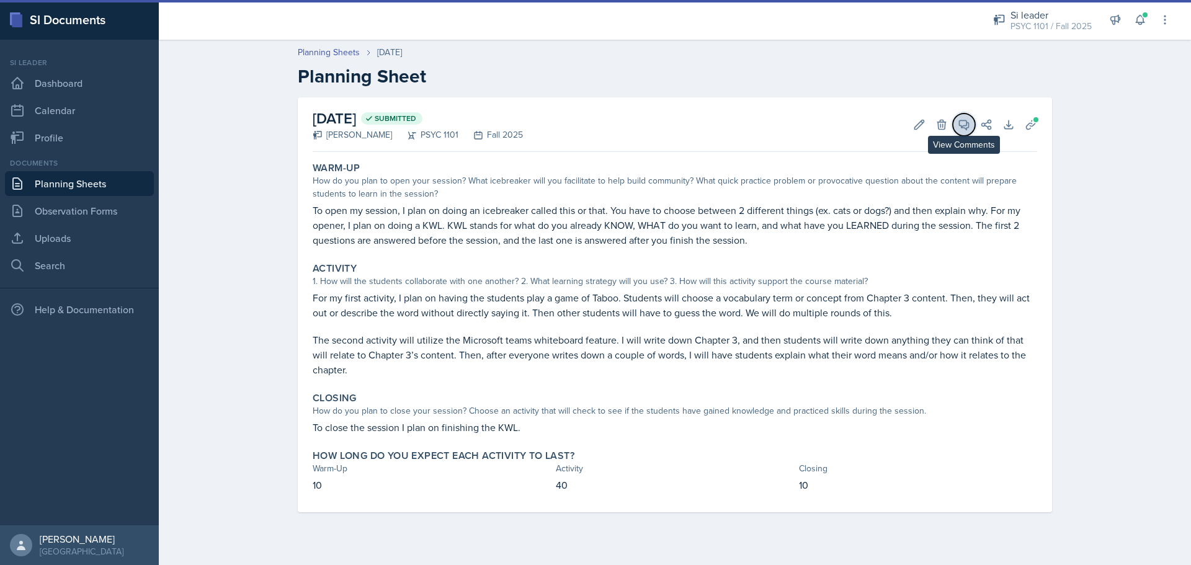
click at [959, 128] on icon at bounding box center [964, 124] width 12 height 12
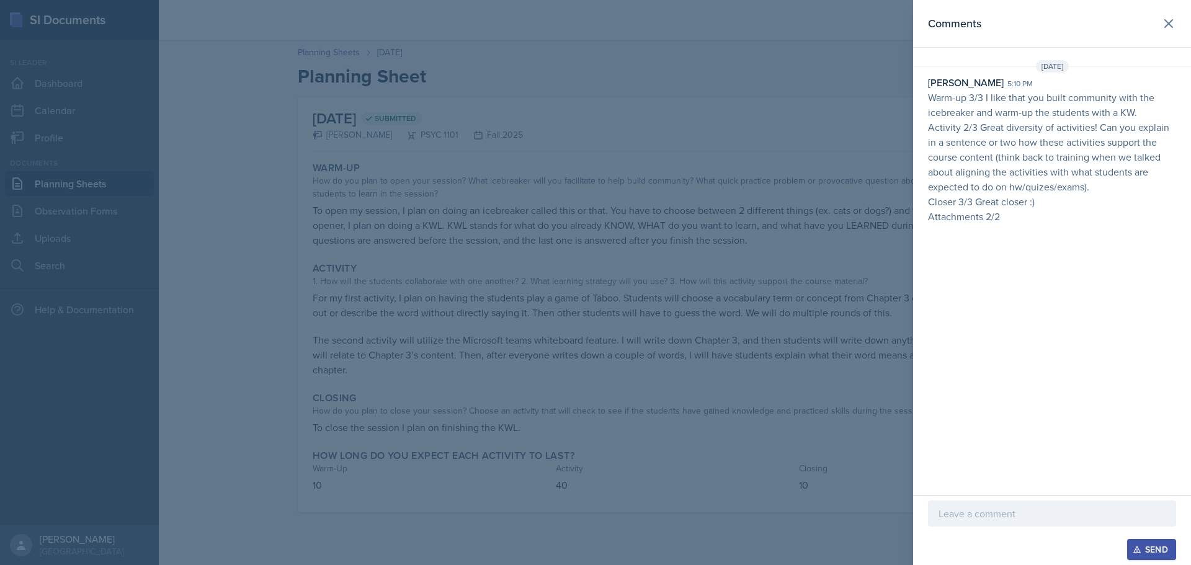
click at [874, 260] on div at bounding box center [595, 282] width 1191 height 565
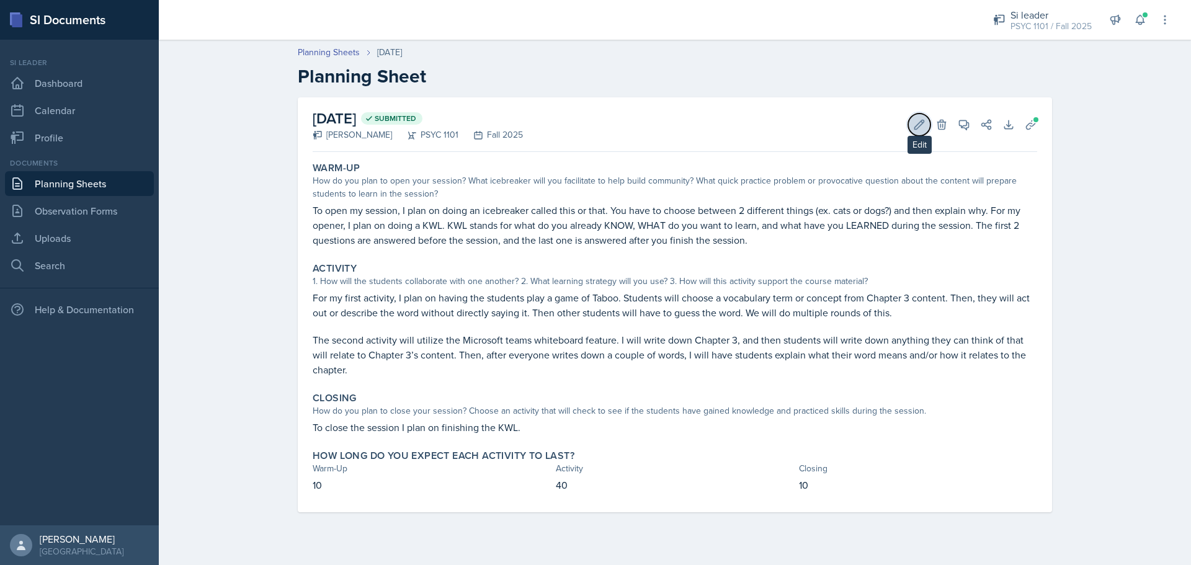
click at [917, 129] on icon at bounding box center [919, 124] width 12 height 12
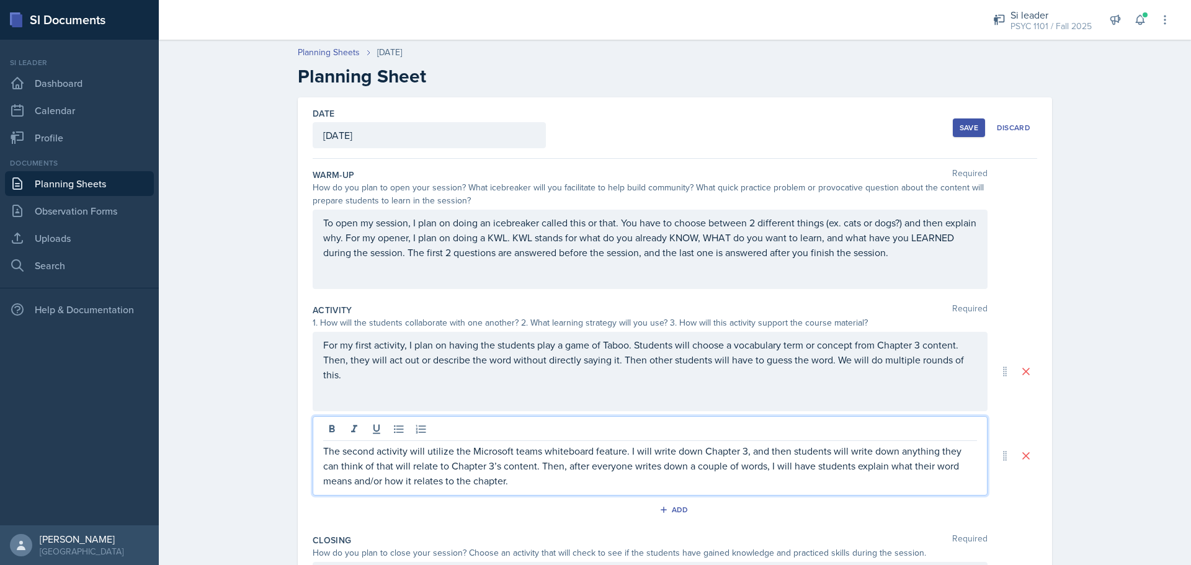
click at [538, 466] on p "The second activity will utilize the Microsoft teams whiteboard feature. I will…" at bounding box center [650, 465] width 654 height 45
click at [503, 487] on div "The second activity will utilize the Microsoft teams whiteboard feature. I will…" at bounding box center [650, 455] width 675 height 79
click at [490, 481] on p "The second activity will utilize the Microsoft teams whiteboard feature. I will…" at bounding box center [650, 465] width 654 height 45
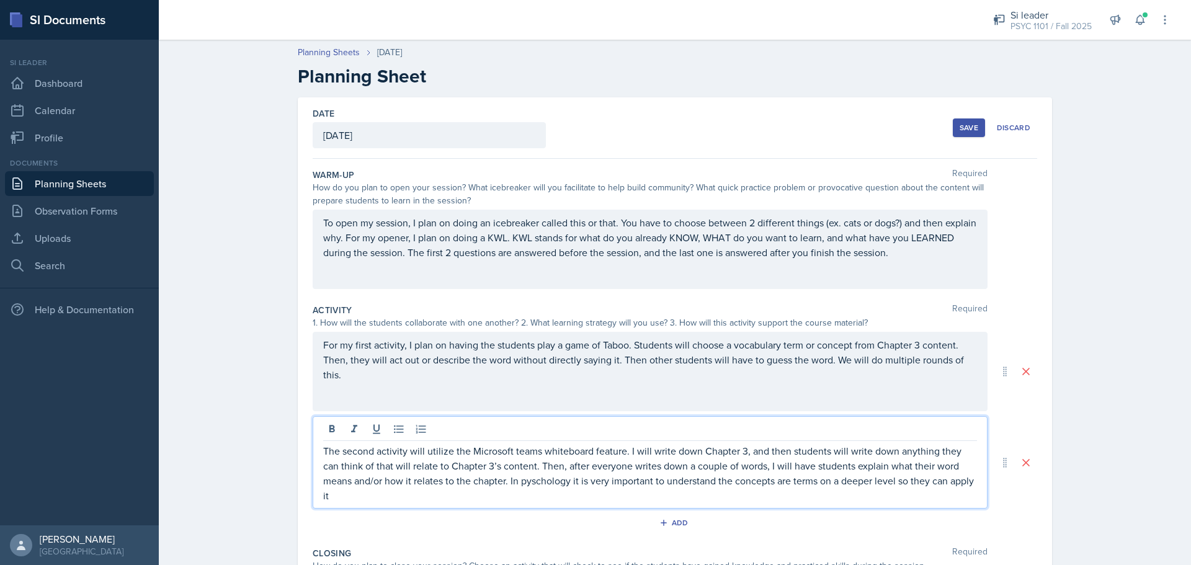
click at [499, 485] on p "The second activity will utilize the Microsoft teams whiteboard feature. I will…" at bounding box center [650, 473] width 654 height 60
drag, startPoint x: 756, startPoint y: 484, endPoint x: 759, endPoint y: 492, distance: 8.1
click at [756, 484] on p "The second activity will utilize the Microsoft teams whiteboard feature. I will…" at bounding box center [650, 473] width 654 height 60
click at [958, 482] on p "The second activity will utilize the Microsoft teams whiteboard feature. I will…" at bounding box center [650, 473] width 654 height 60
click at [652, 500] on p "The second activity will utilize the Microsoft teams whiteboard feature. I will…" at bounding box center [650, 473] width 654 height 60
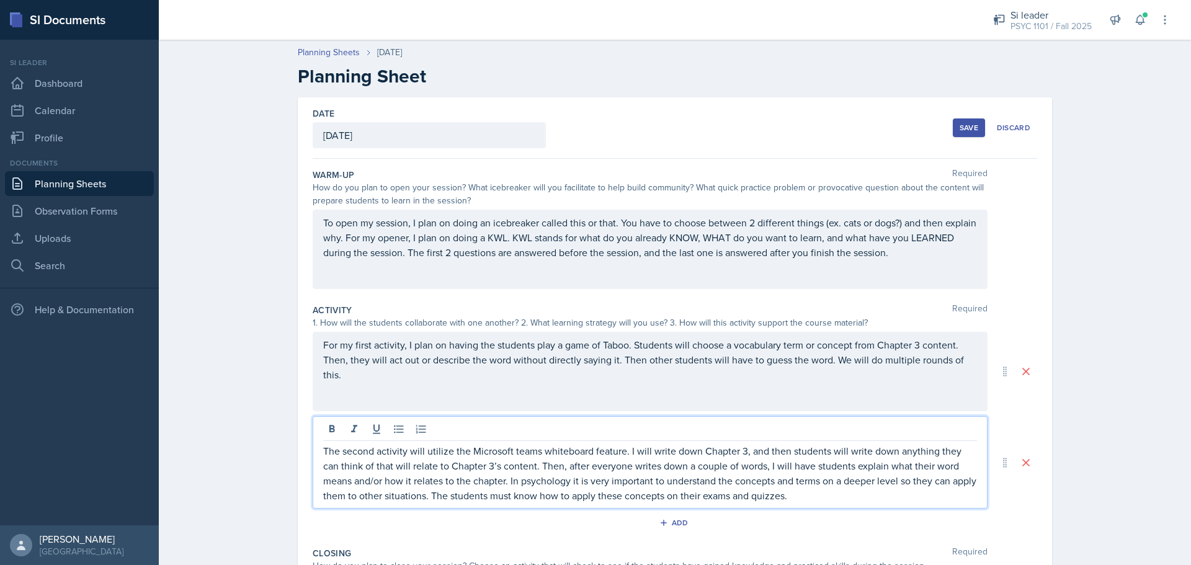
click at [539, 480] on p "The second activity will utilize the Microsoft teams whiteboard feature. I will…" at bounding box center [650, 473] width 654 height 60
click at [850, 530] on div "Add" at bounding box center [675, 525] width 724 height 24
click at [821, 526] on div "Add" at bounding box center [675, 525] width 724 height 24
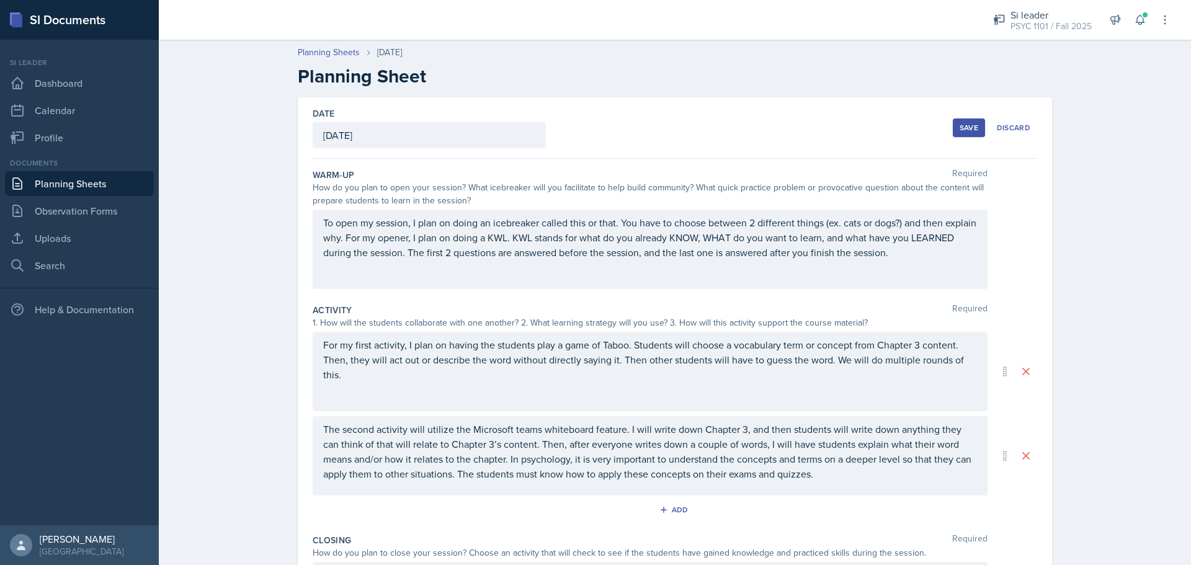
click at [961, 131] on div "Save" at bounding box center [968, 128] width 19 height 10
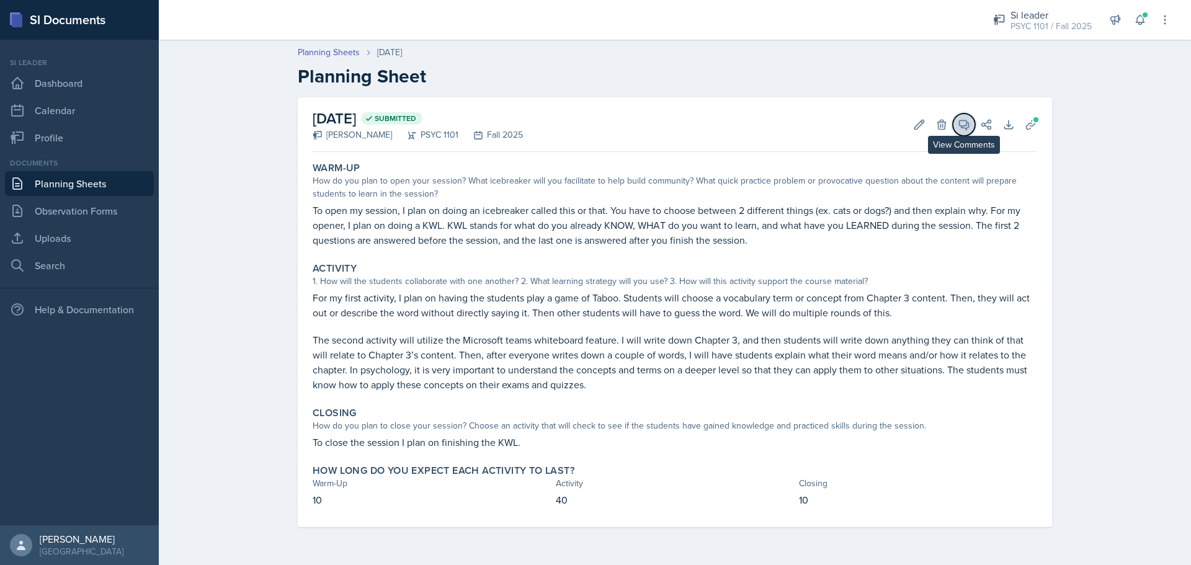
click at [956, 123] on button "View Comments" at bounding box center [964, 124] width 22 height 22
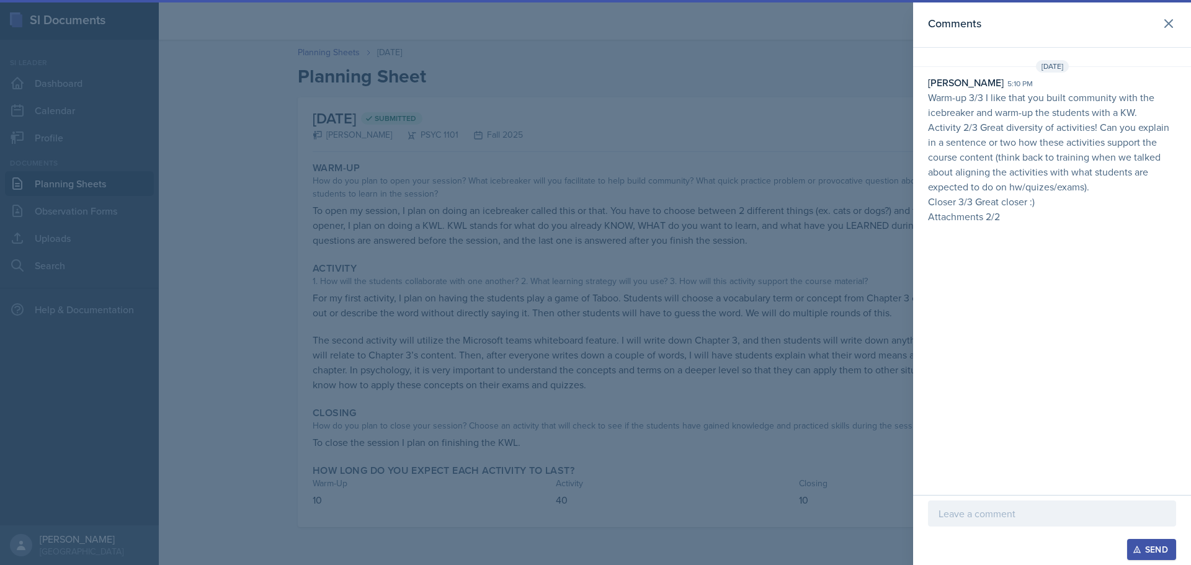
click at [998, 500] on div at bounding box center [1052, 513] width 248 height 26
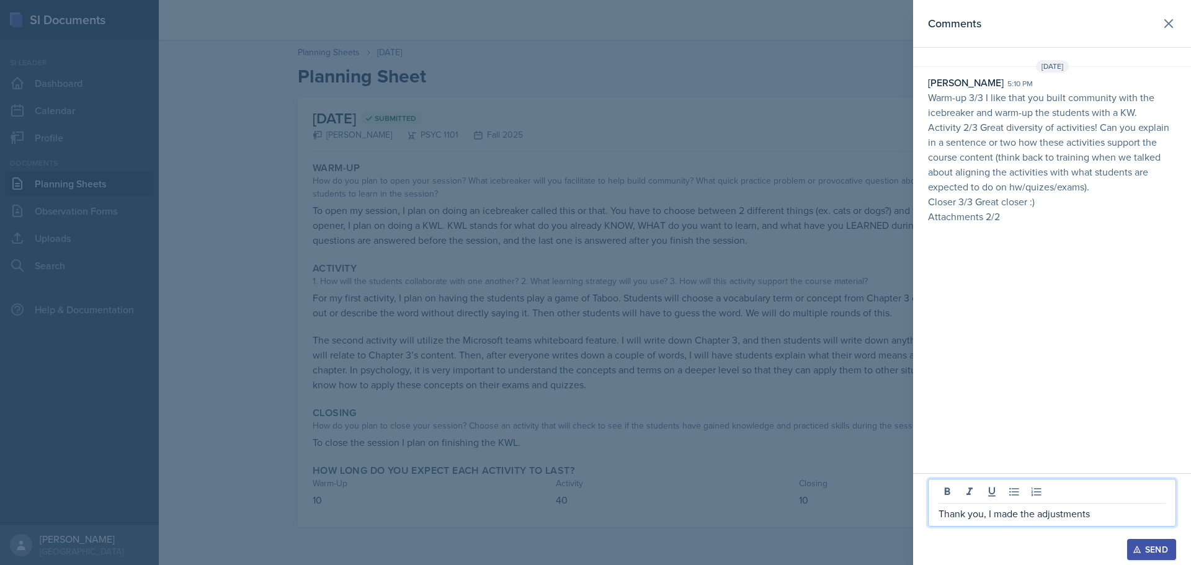
click at [1162, 549] on div "Send" at bounding box center [1151, 550] width 33 height 10
click at [868, 78] on div at bounding box center [595, 282] width 1191 height 565
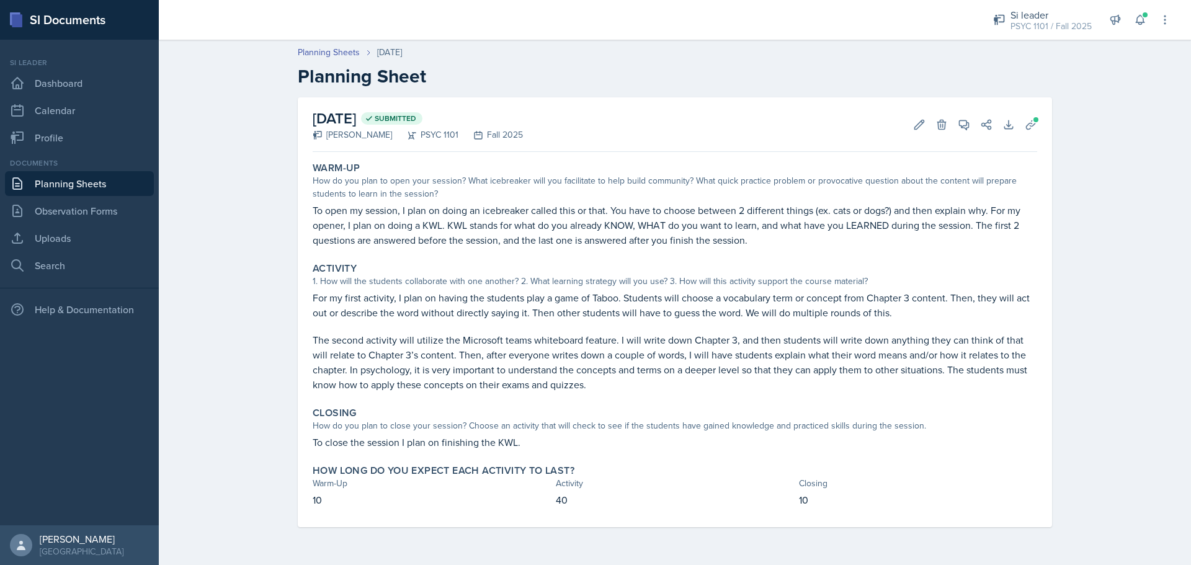
click at [40, 181] on link "Planning Sheets" at bounding box center [79, 183] width 149 height 25
